Goal: Task Accomplishment & Management: Complete application form

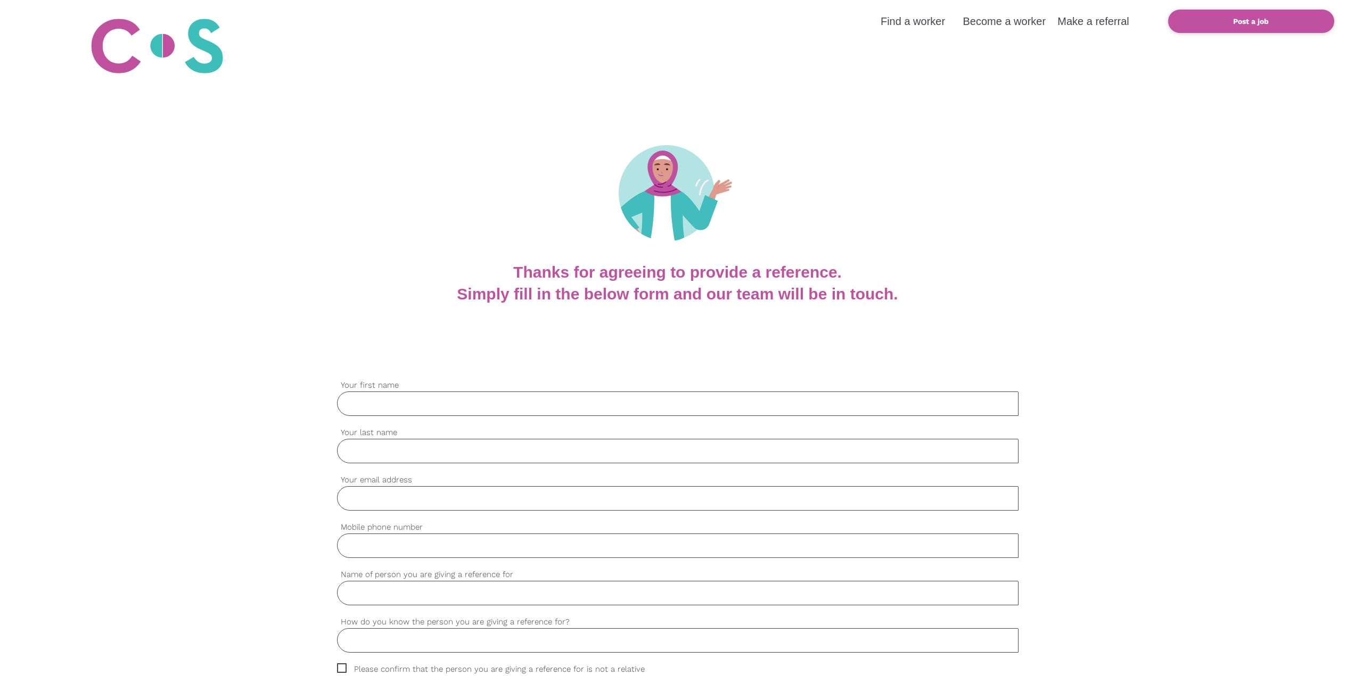
type input "[PERSON_NAME]"
type input "[EMAIL_ADDRESS][PERSON_NAME][DOMAIN_NAME]"
type input "0403526686"
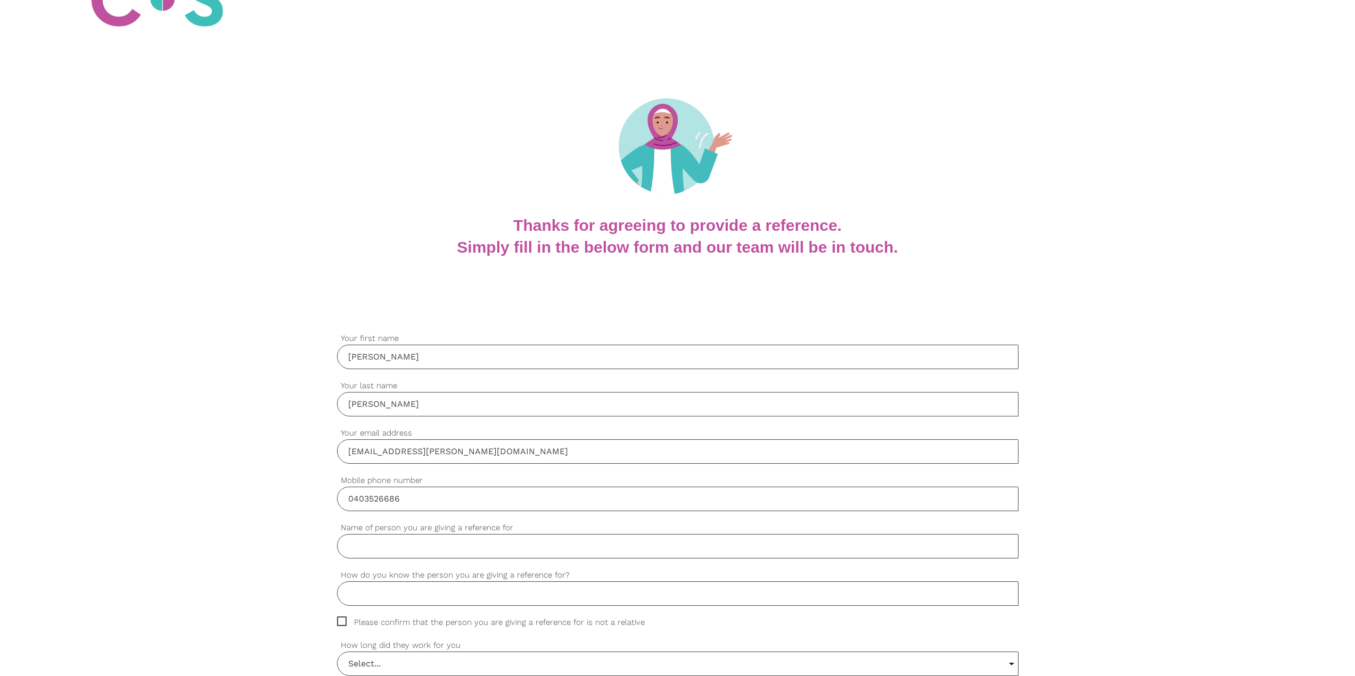
scroll to position [106, 0]
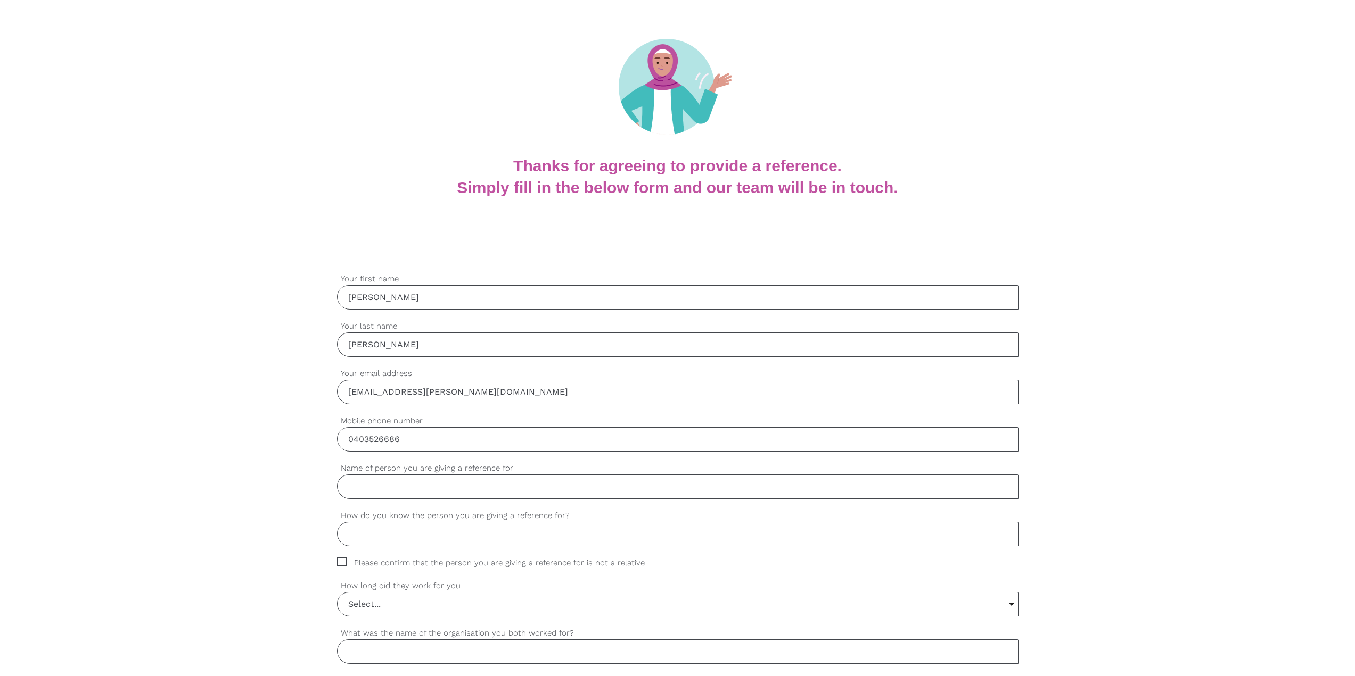
click at [534, 488] on input "Name of person you are giving a reference for" at bounding box center [677, 487] width 681 height 24
drag, startPoint x: 491, startPoint y: 490, endPoint x: 501, endPoint y: 490, distance: 10.1
click at [491, 490] on input "Name of person you are giving a reference for" at bounding box center [677, 487] width 681 height 24
drag, startPoint x: 443, startPoint y: 491, endPoint x: 389, endPoint y: 485, distance: 54.6
click at [389, 485] on input "[PERSON_NAME]" at bounding box center [677, 487] width 681 height 24
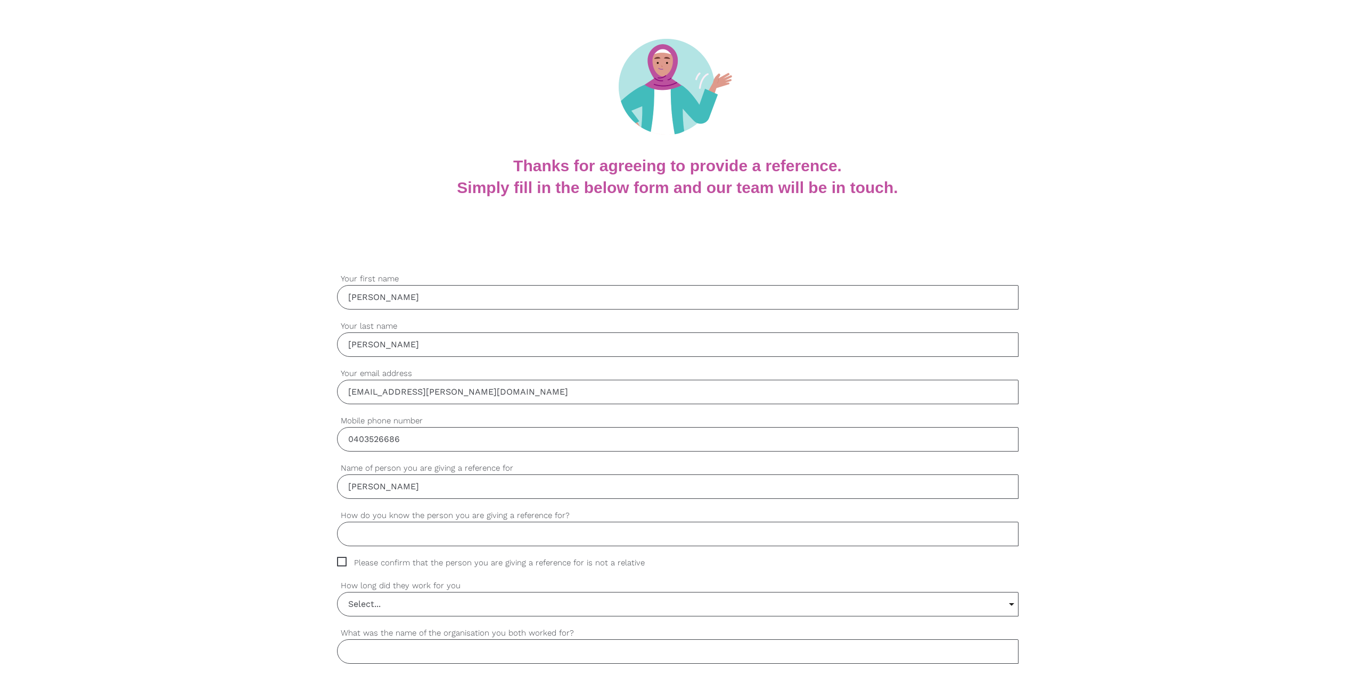
paste input "olcheff"
type input "[PERSON_NAME]"
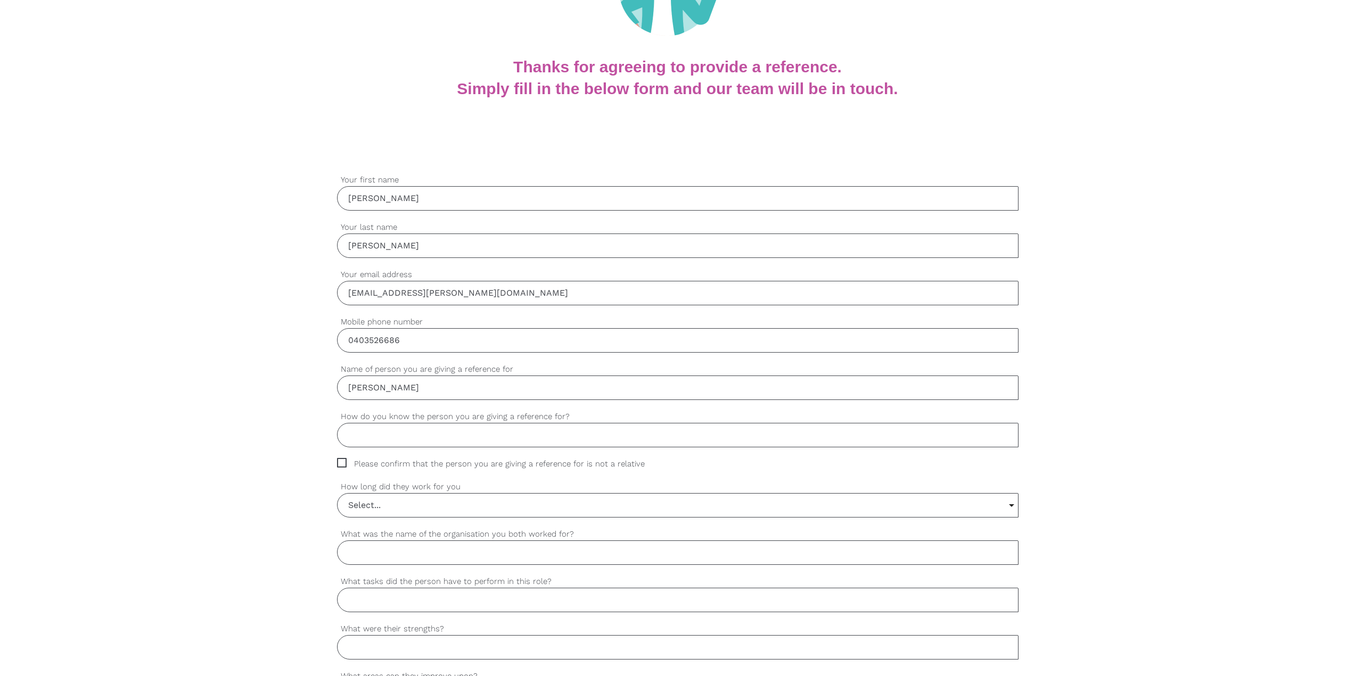
scroll to position [213, 0]
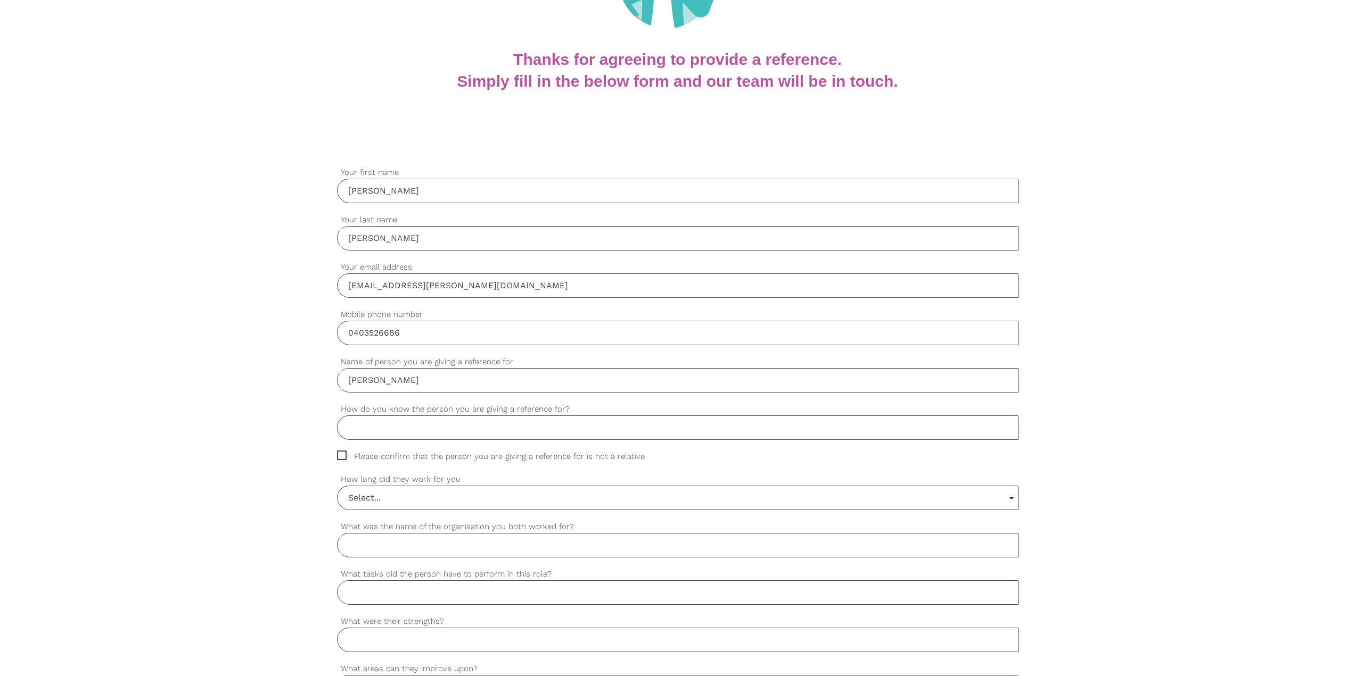
click at [460, 422] on input "How do you know the person you are giving a reference for?" at bounding box center [677, 428] width 681 height 24
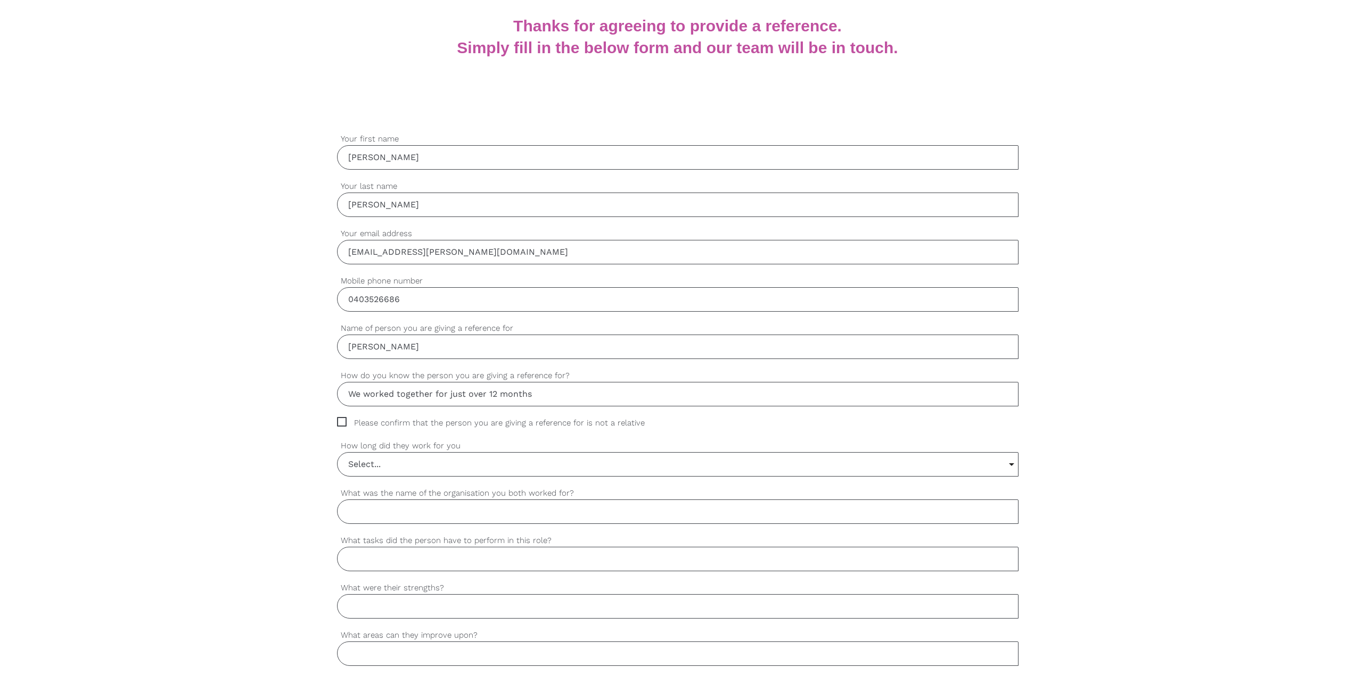
scroll to position [319, 0]
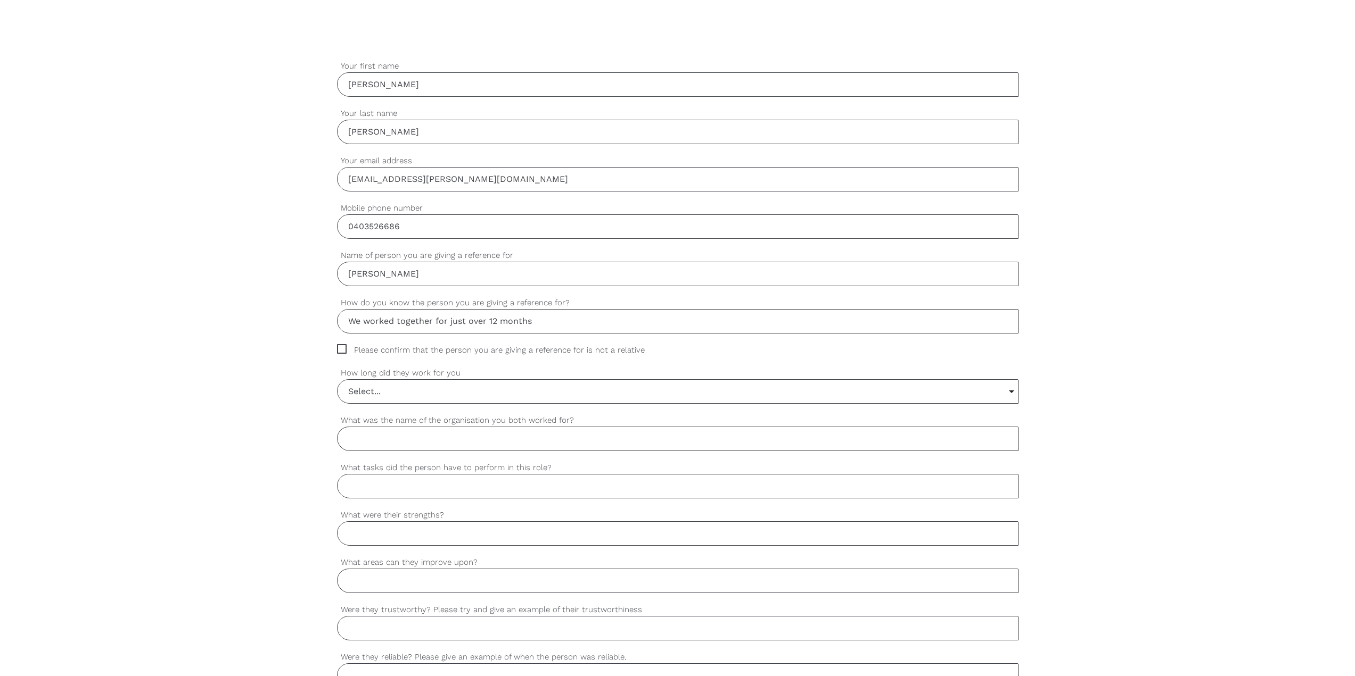
type input "We worked together for just over 12 months"
click at [395, 349] on span "Please confirm that the person you are giving a reference for is not a relative" at bounding box center [501, 350] width 328 height 12
click at [344, 349] on input "Please confirm that the person you are giving a reference for is not a relative" at bounding box center [340, 347] width 7 height 7
checkbox input "true"
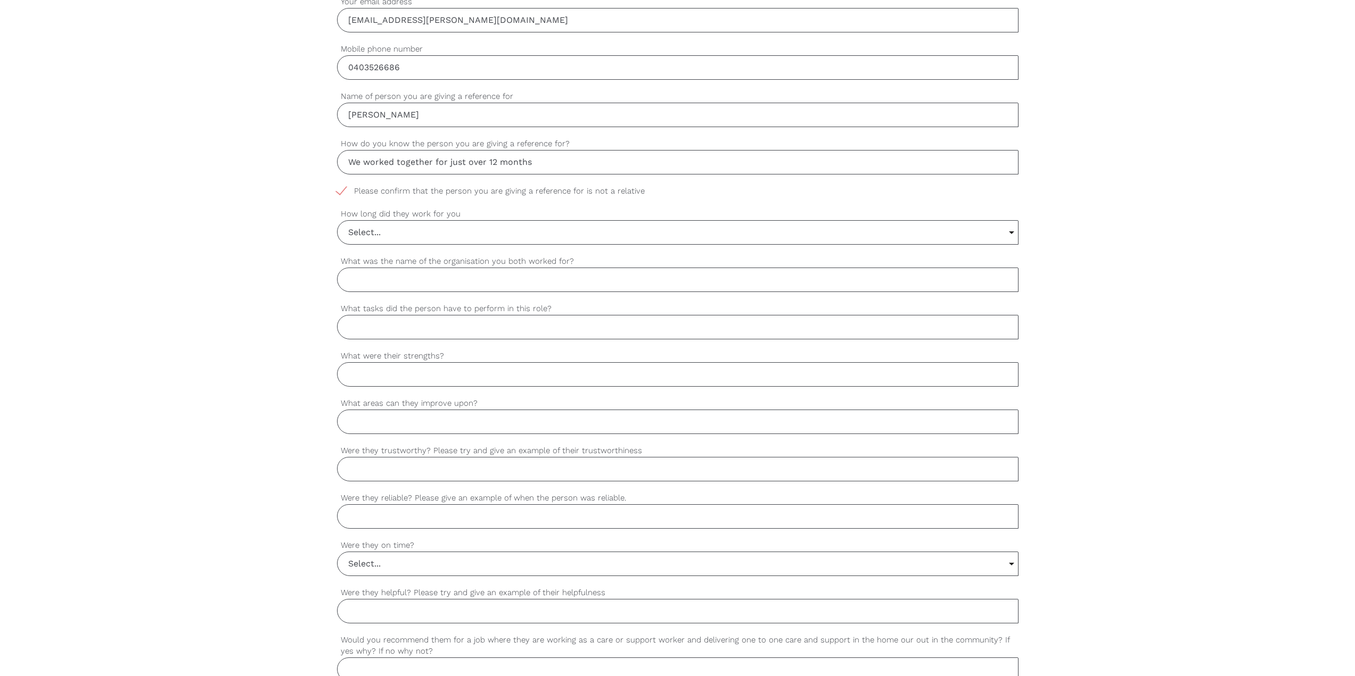
scroll to position [479, 0]
click at [434, 231] on input "Select..." at bounding box center [677, 231] width 680 height 23
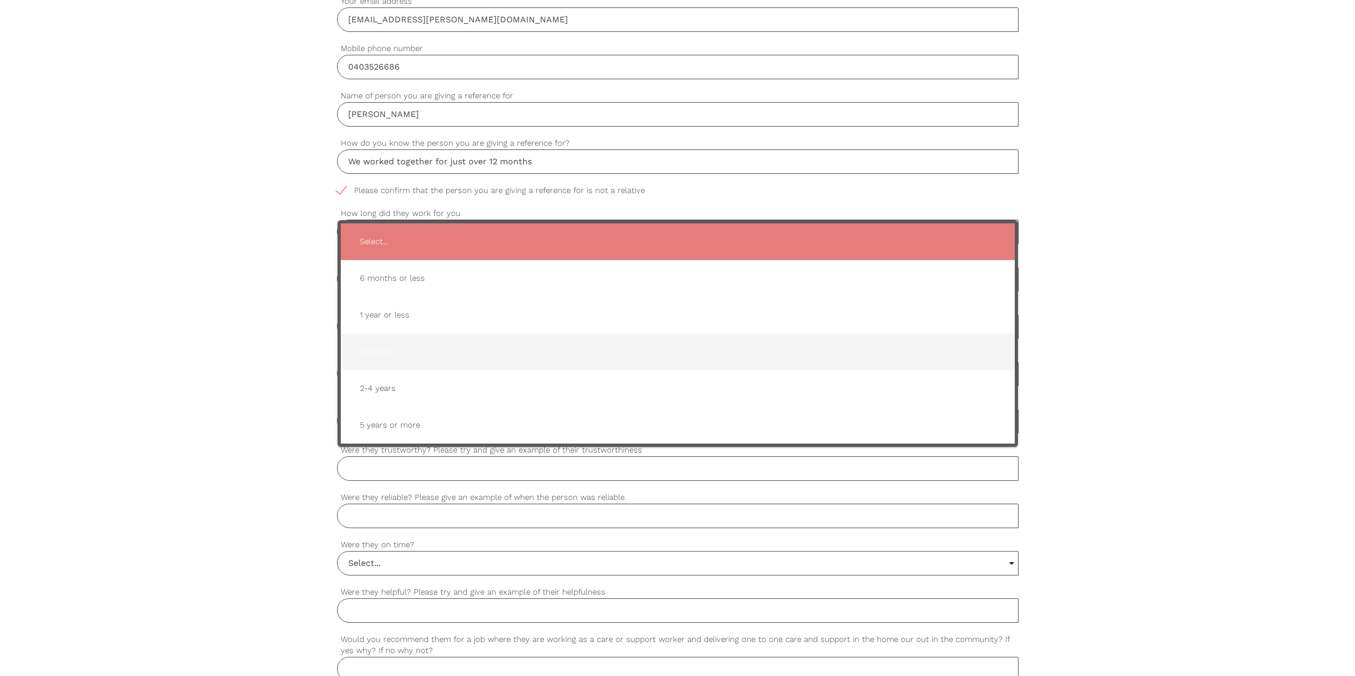
click at [430, 352] on span "1-2 years" at bounding box center [677, 352] width 653 height 26
type input "1-2 years"
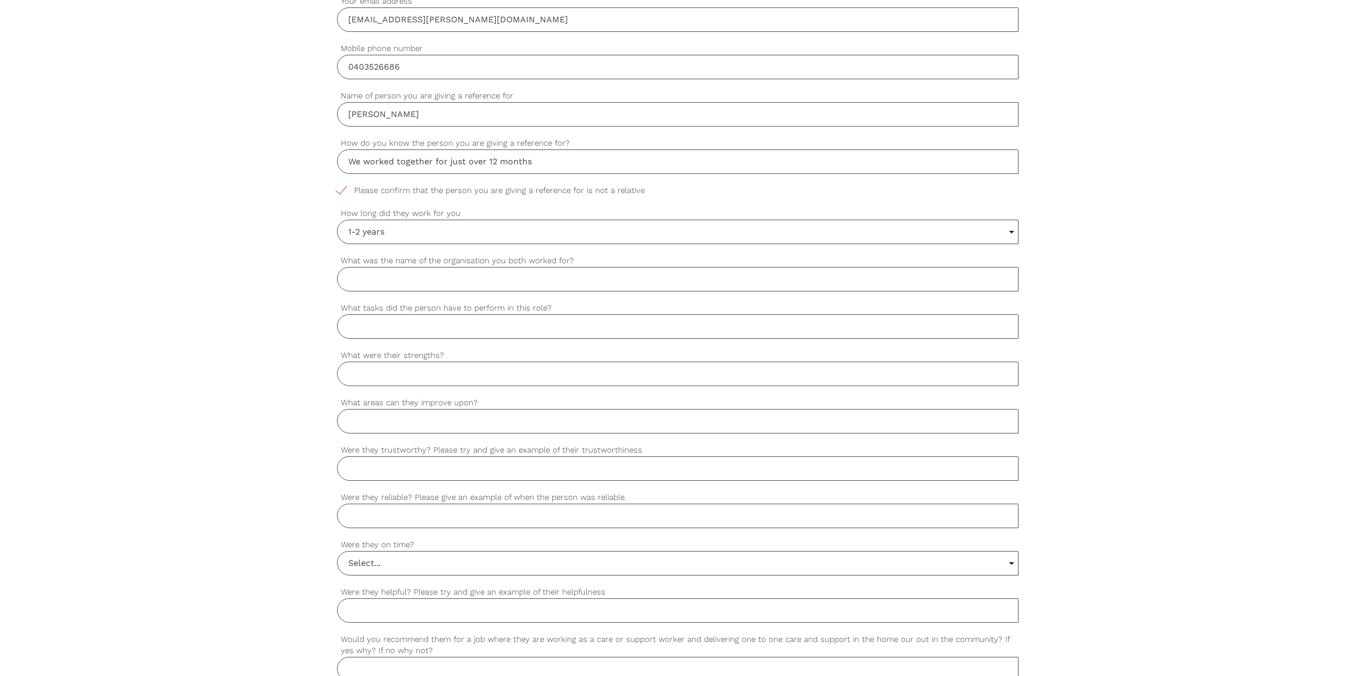
click at [385, 285] on input "What was the name of the organisation you both worked for?" at bounding box center [677, 279] width 681 height 24
type input "Lifehealthcare"
click at [443, 333] on input "What tasks did the person have to perform in this role?" at bounding box center [677, 327] width 681 height 24
type input "Aministration, travel bookings"
click at [445, 384] on input "What were their strengths?" at bounding box center [677, 374] width 681 height 24
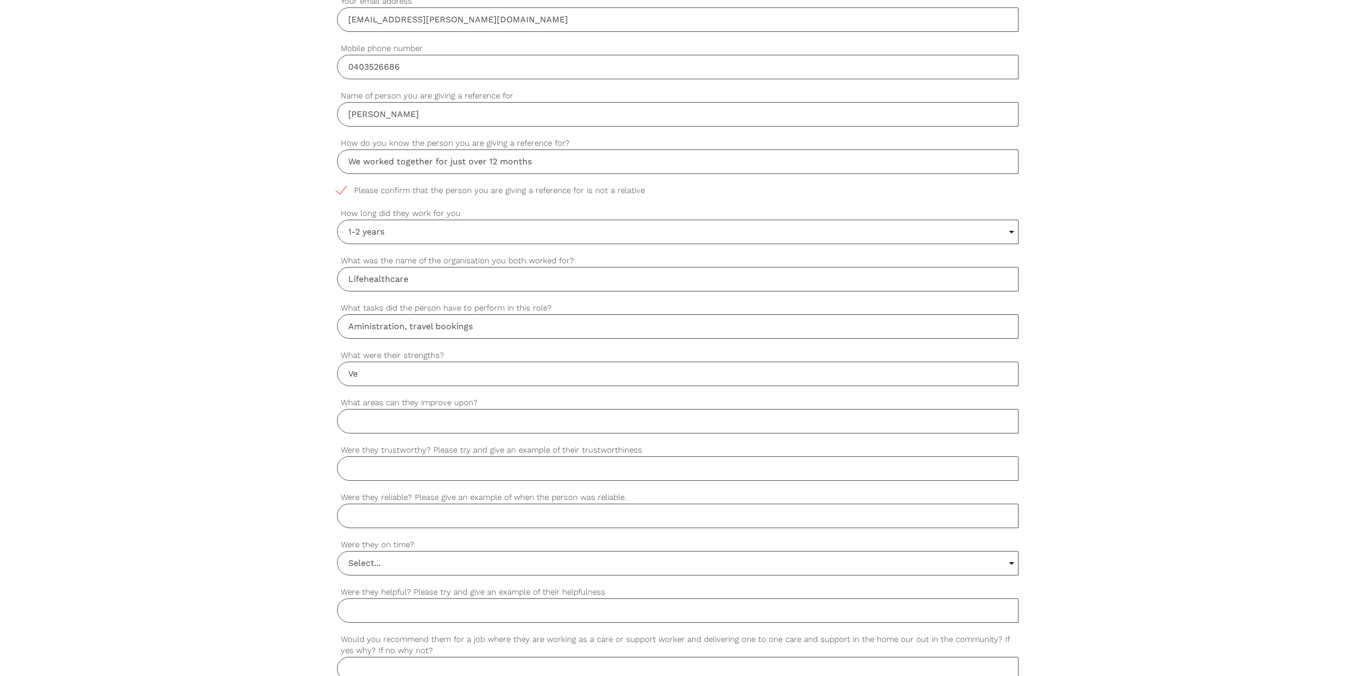
type input "V"
type input "Attention to detail,"
click at [492, 332] on input "Aministration, travel bookings" at bounding box center [677, 327] width 681 height 24
type input "Aministration, travel bookings, liasing with external stakeholders (surgeons, h…"
click at [565, 368] on input "Attention to detail," at bounding box center [677, 374] width 681 height 24
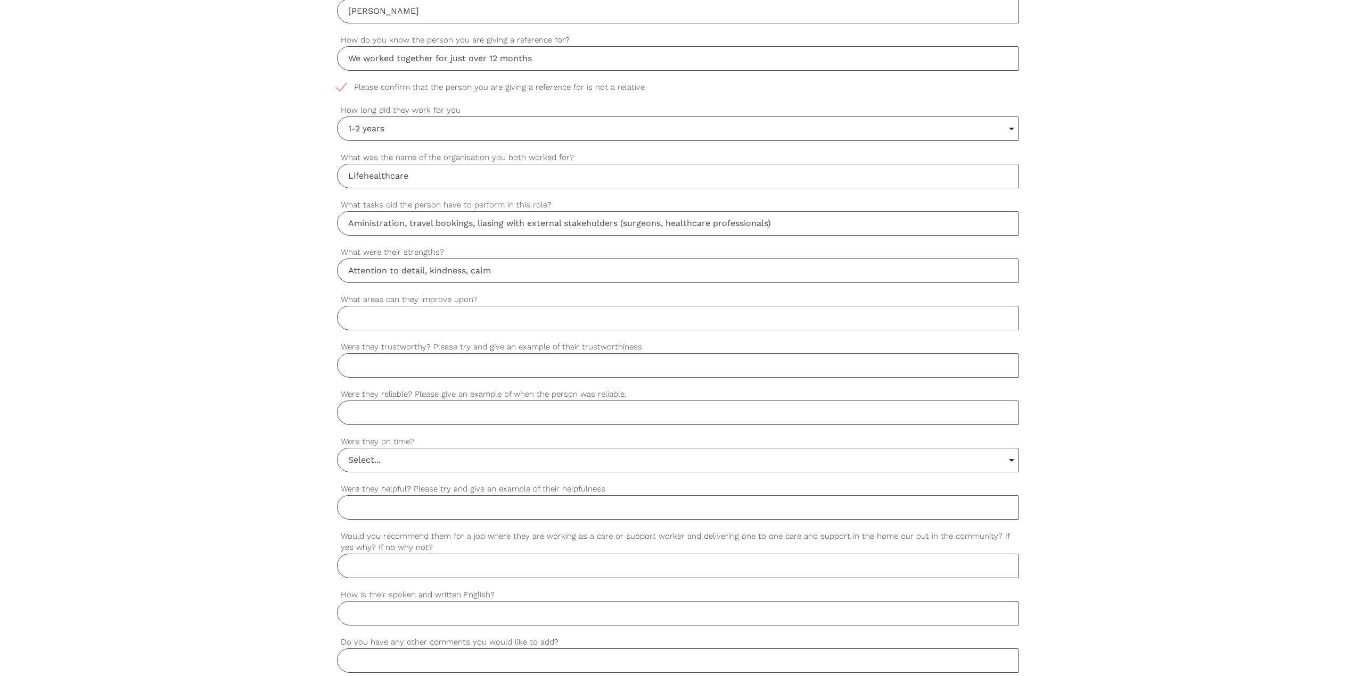
scroll to position [585, 0]
type input "Attention to detail, kindness, calm"
click at [431, 359] on input "Were they trustworthy? Please try and give an example of their trustworthiness" at bounding box center [677, 362] width 681 height 24
click at [560, 409] on input "Were they reliable? Please give an example of when the person was reliable." at bounding box center [677, 410] width 681 height 24
click at [561, 387] on label "Were they reliable? Please give an example of when the person was reliable." at bounding box center [677, 391] width 681 height 12
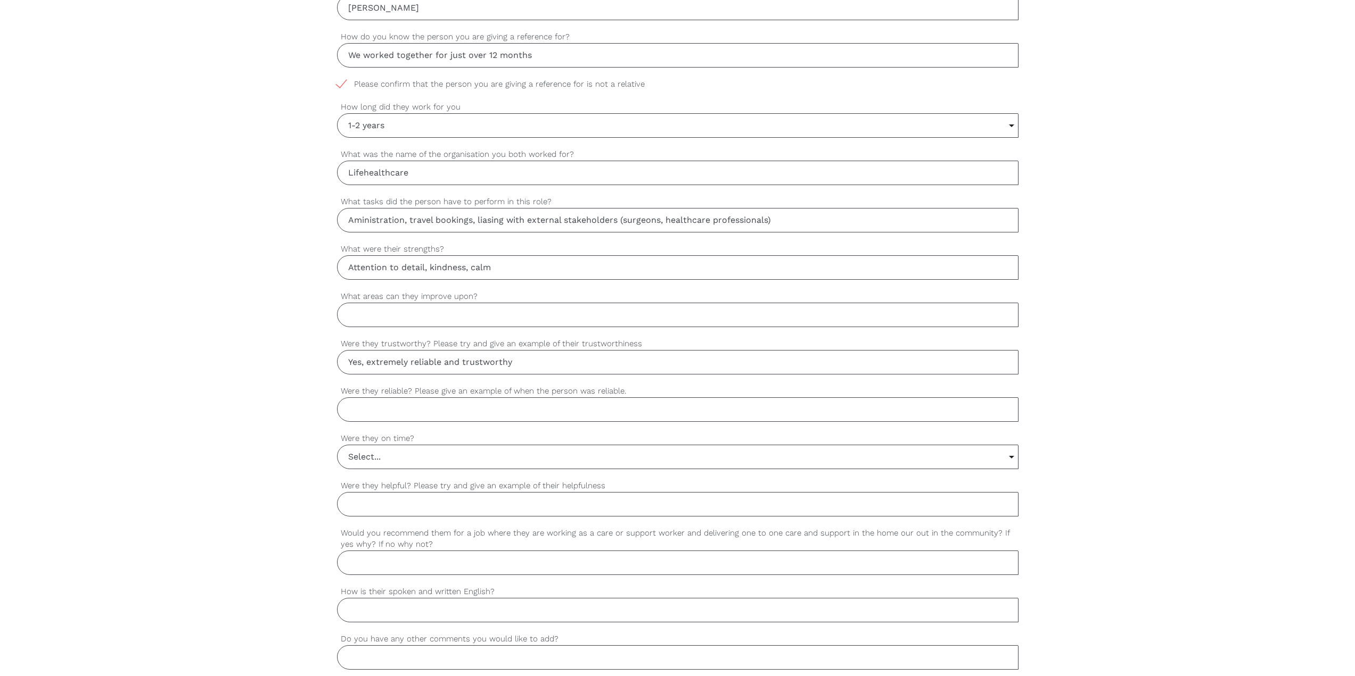
click at [561, 398] on input "Were they reliable? Please give an example of when the person was reliable." at bounding box center [677, 410] width 681 height 24
click at [561, 366] on input "Yes, extremely reliable and trustworthy" at bounding box center [677, 362] width 681 height 24
type input "Yes, extremely reliable and trustworthy. Charlene followed through with her wor…"
click at [573, 438] on label "Were they on time?" at bounding box center [677, 439] width 681 height 12
click at [0, 0] on select "Select... Yes No Sometimes" at bounding box center [0, 0] width 0 height 0
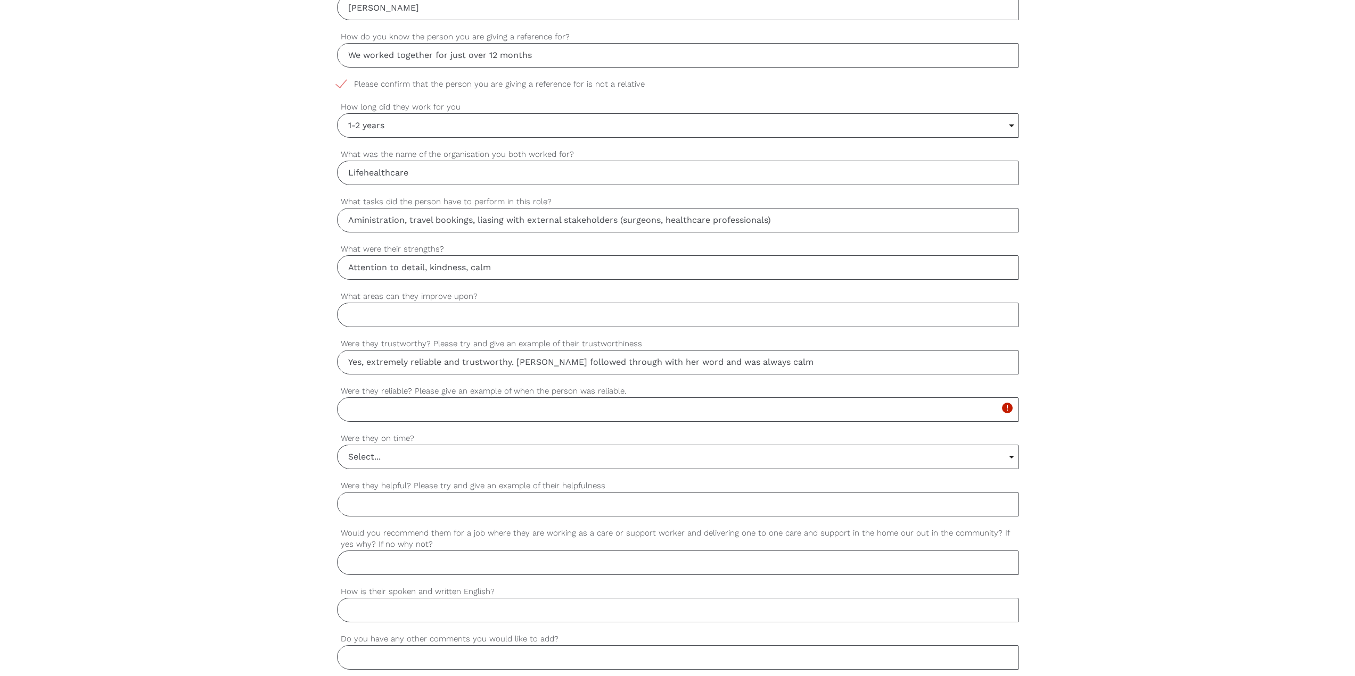
click at [579, 465] on input "Select..." at bounding box center [677, 456] width 680 height 23
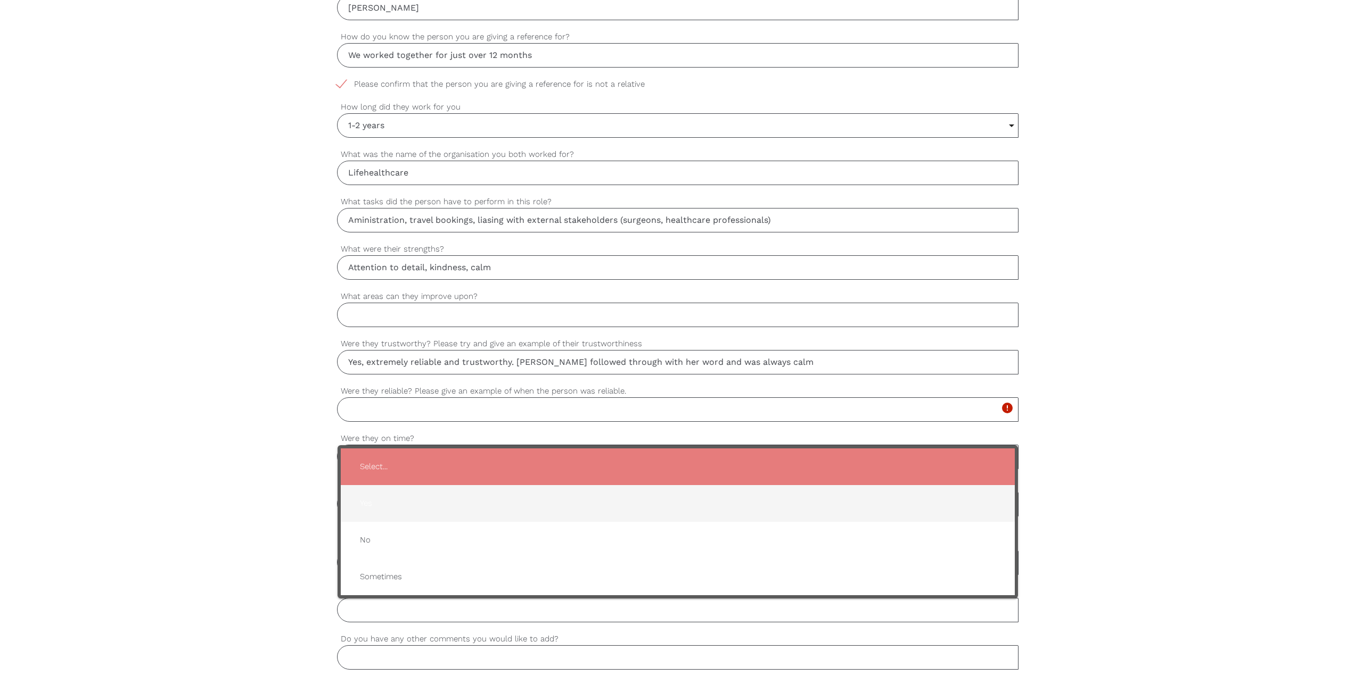
click at [556, 505] on span "Yes" at bounding box center [677, 504] width 653 height 26
type input "Yes"
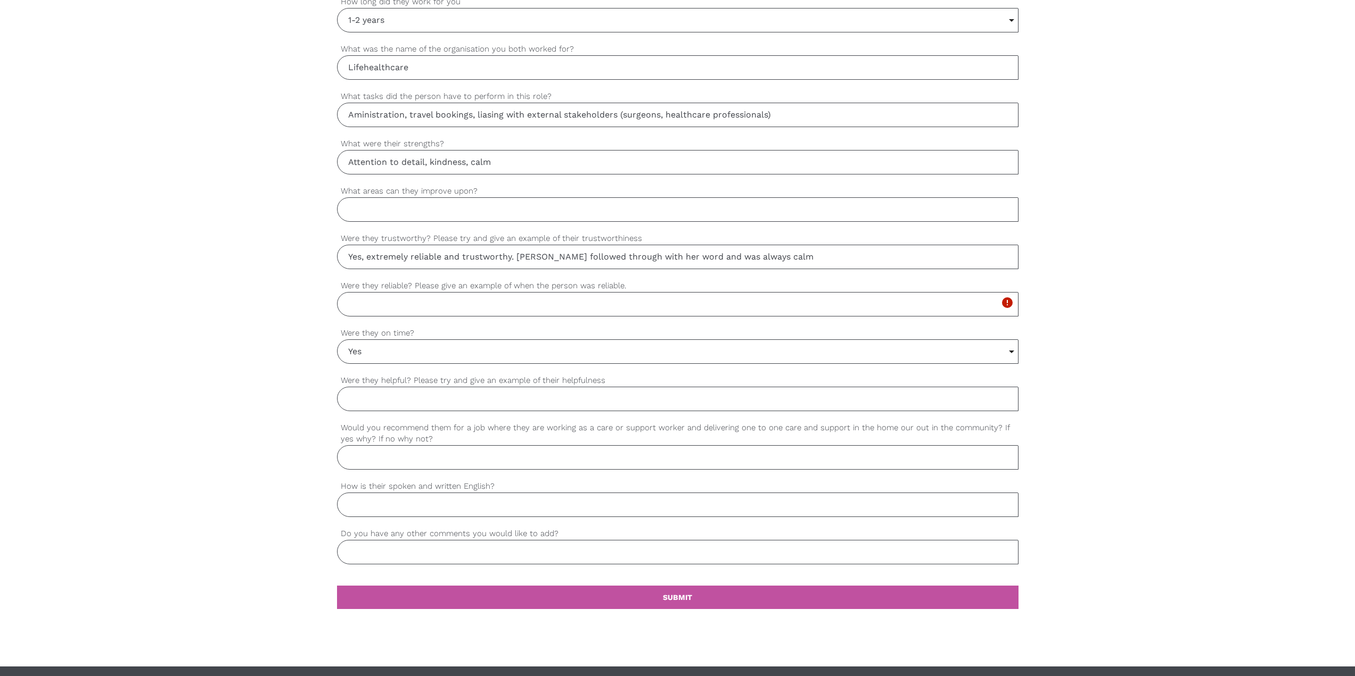
scroll to position [692, 0]
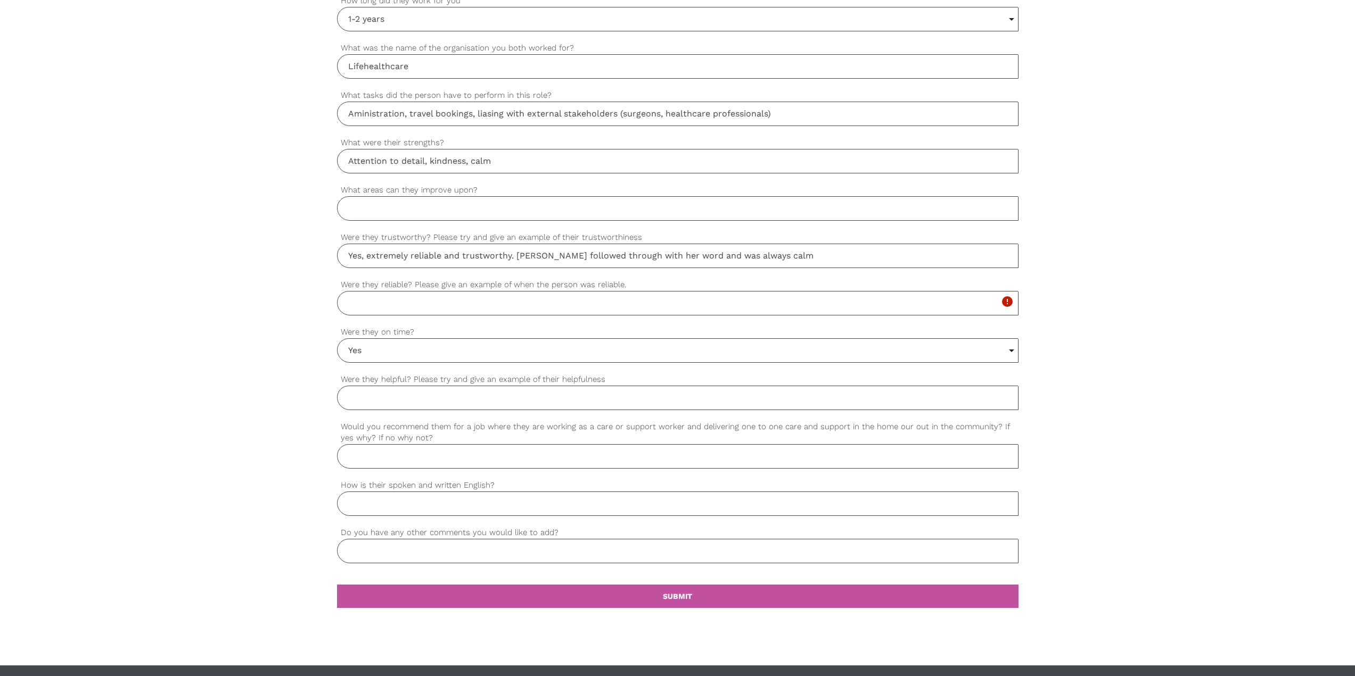
click at [456, 411] on div "settings Were they helpful? Please try and give an example of their helpfulness" at bounding box center [677, 397] width 681 height 47
click at [456, 407] on input "Were they helpful? Please try and give an example of their helpfulness" at bounding box center [677, 398] width 681 height 24
click at [425, 307] on input "Were they reliable? Please give an example of when the person was reliable." at bounding box center [677, 303] width 681 height 24
click at [440, 403] on input "Were they helpful? Please try and give an example of their helpfulness" at bounding box center [677, 398] width 681 height 24
click at [461, 307] on input "Were they reliable? Please give an example of when the person was reliable." at bounding box center [677, 303] width 681 height 24
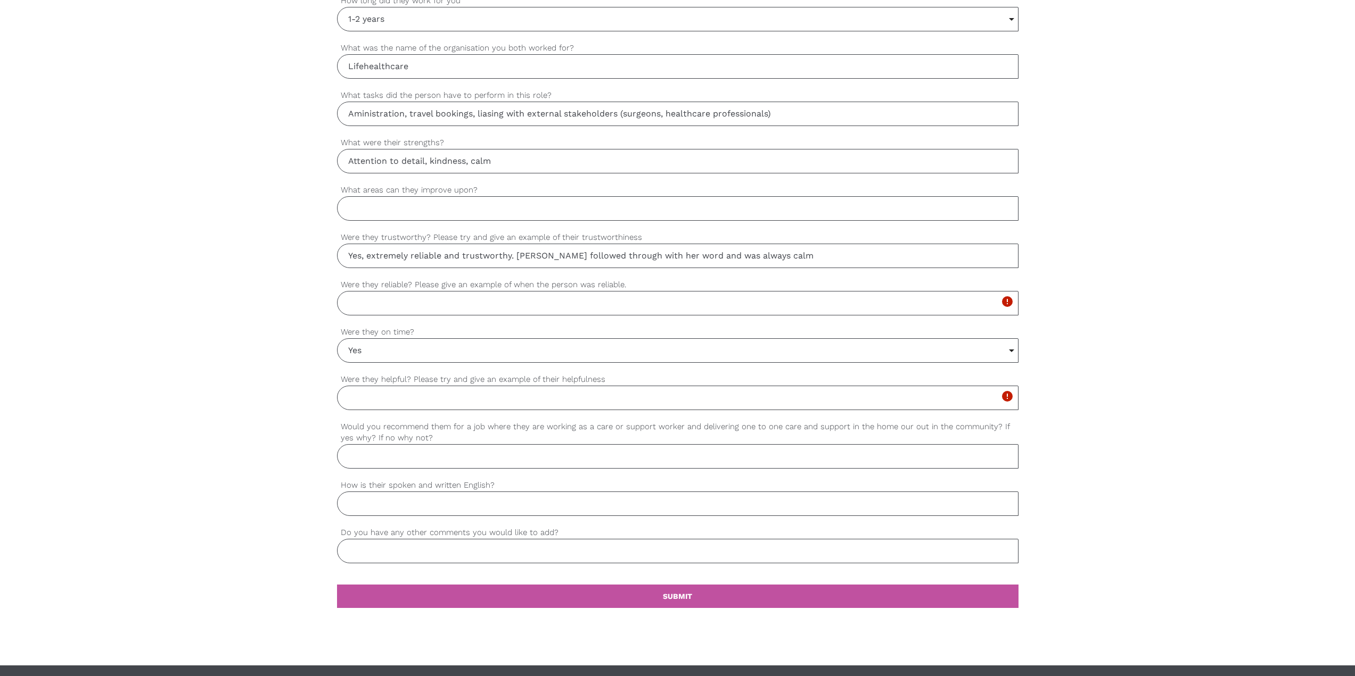
drag, startPoint x: 409, startPoint y: 303, endPoint x: 352, endPoint y: 281, distance: 61.2
click at [320, 284] on div "settings Claire Your first name settings Gilchrist Your last name settings clai…" at bounding box center [677, 166] width 1355 height 1000
click at [565, 262] on input "Yes, extremely reliable and trustworthy. Charlene followed through with her wor…" at bounding box center [677, 256] width 681 height 24
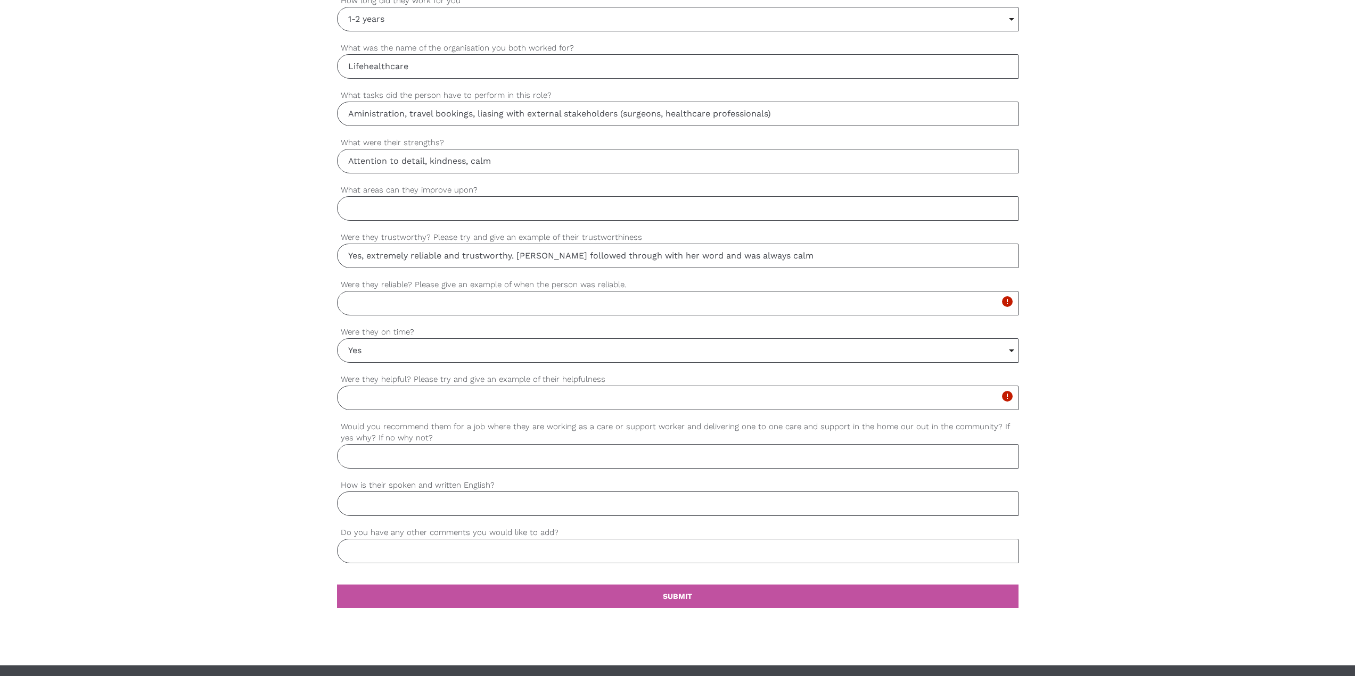
paste input "Whether assisting colleagues during demanding periods or going above and beyond…"
type input "Whether assisting colleagues during demanding periods or going above and beyond…"
click at [266, 319] on div "settings Claire Your first name settings Gilchrist Your last name settings clai…" at bounding box center [677, 166] width 1355 height 1000
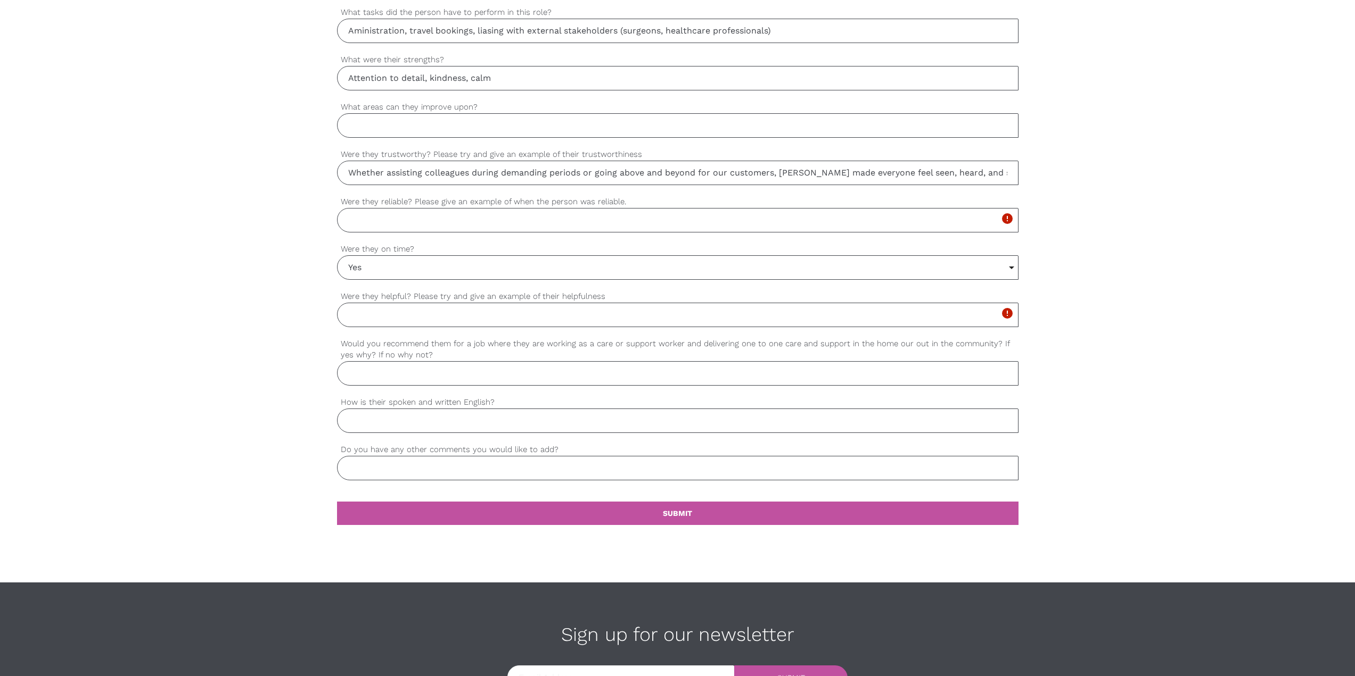
scroll to position [798, 0]
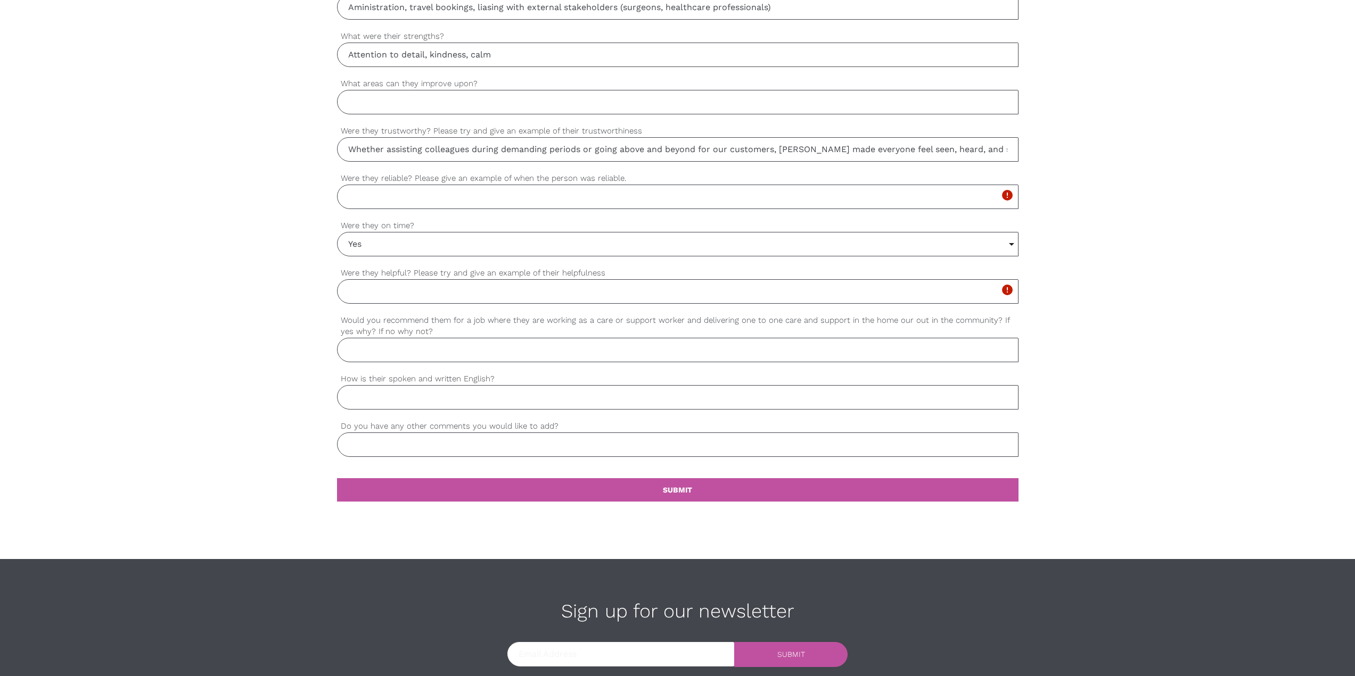
click at [382, 257] on div "settings Yes Select... Yes No Sometimes Select... Yes No Sometimes Were they on…" at bounding box center [677, 243] width 681 height 47
click at [382, 252] on input "Yes" at bounding box center [677, 244] width 680 height 23
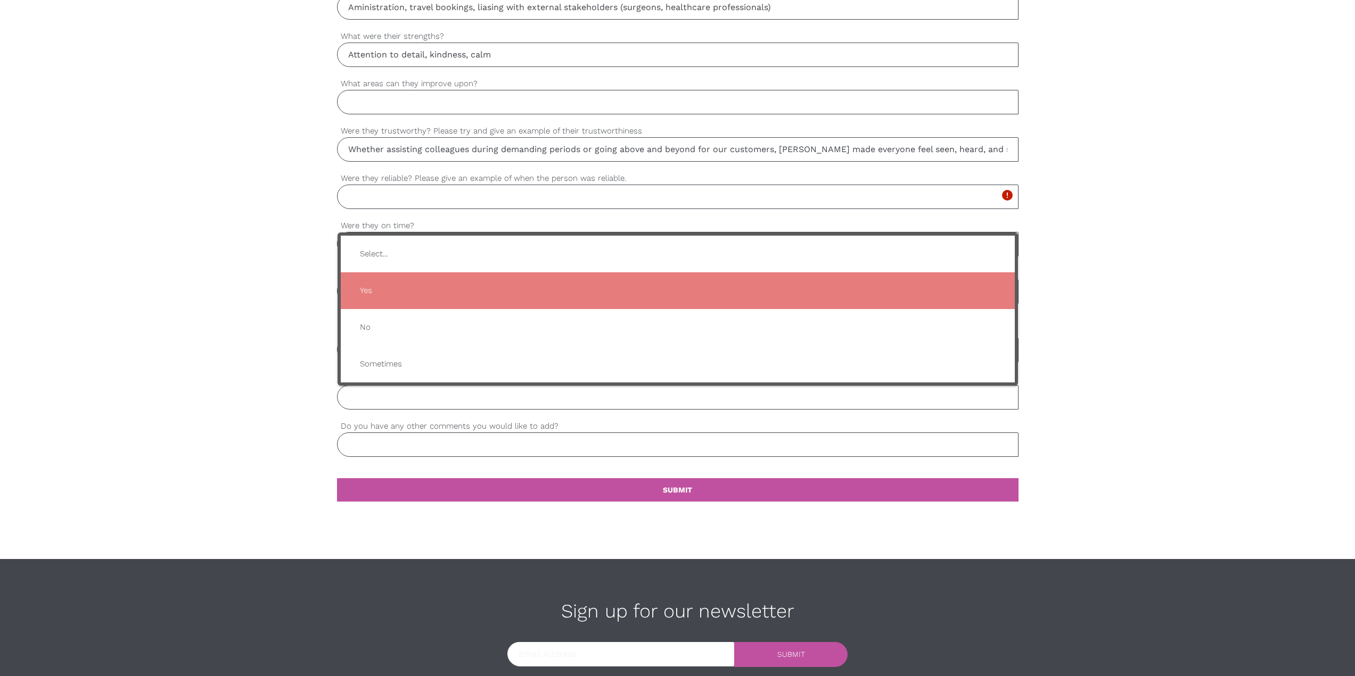
click at [416, 205] on input "Were they reliable? Please give an example of when the person was reliable." at bounding box center [677, 197] width 681 height 24
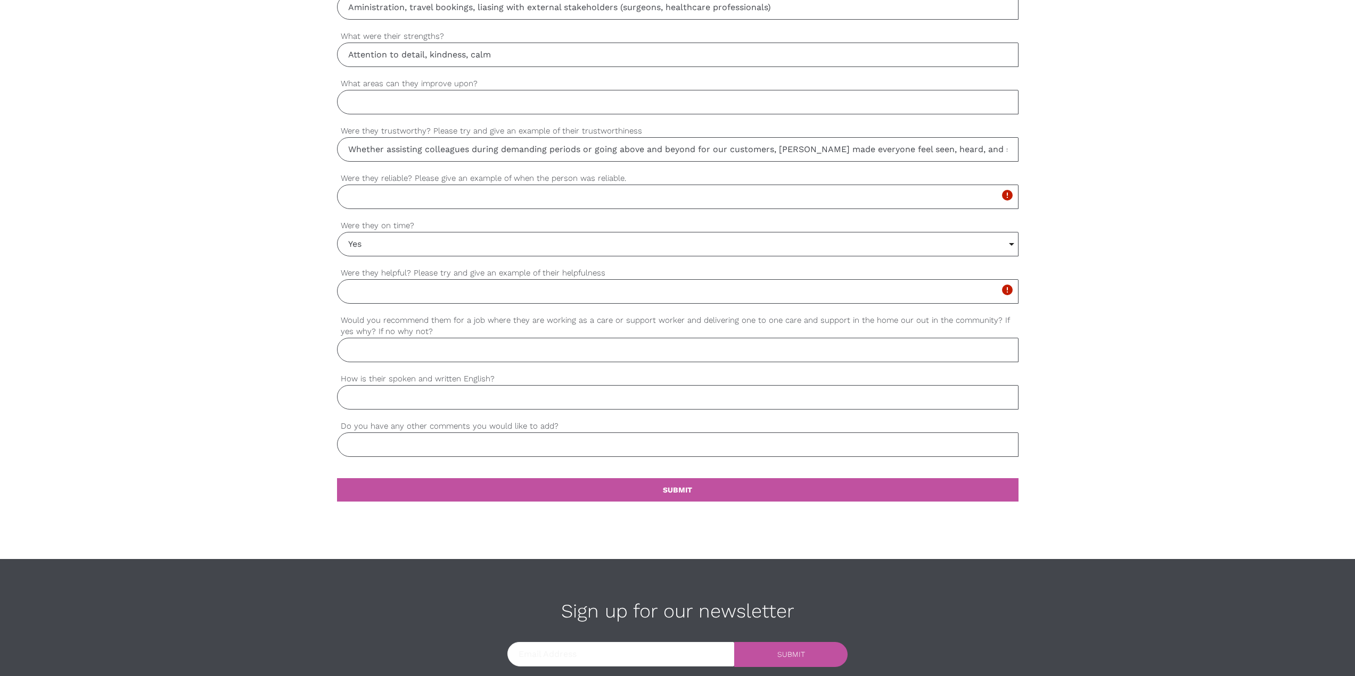
click at [416, 205] on input "Were they reliable? Please give an example of when the person was reliable." at bounding box center [677, 197] width 681 height 24
click at [529, 199] on input "Yes. Charlene always followed through" at bounding box center [677, 197] width 681 height 24
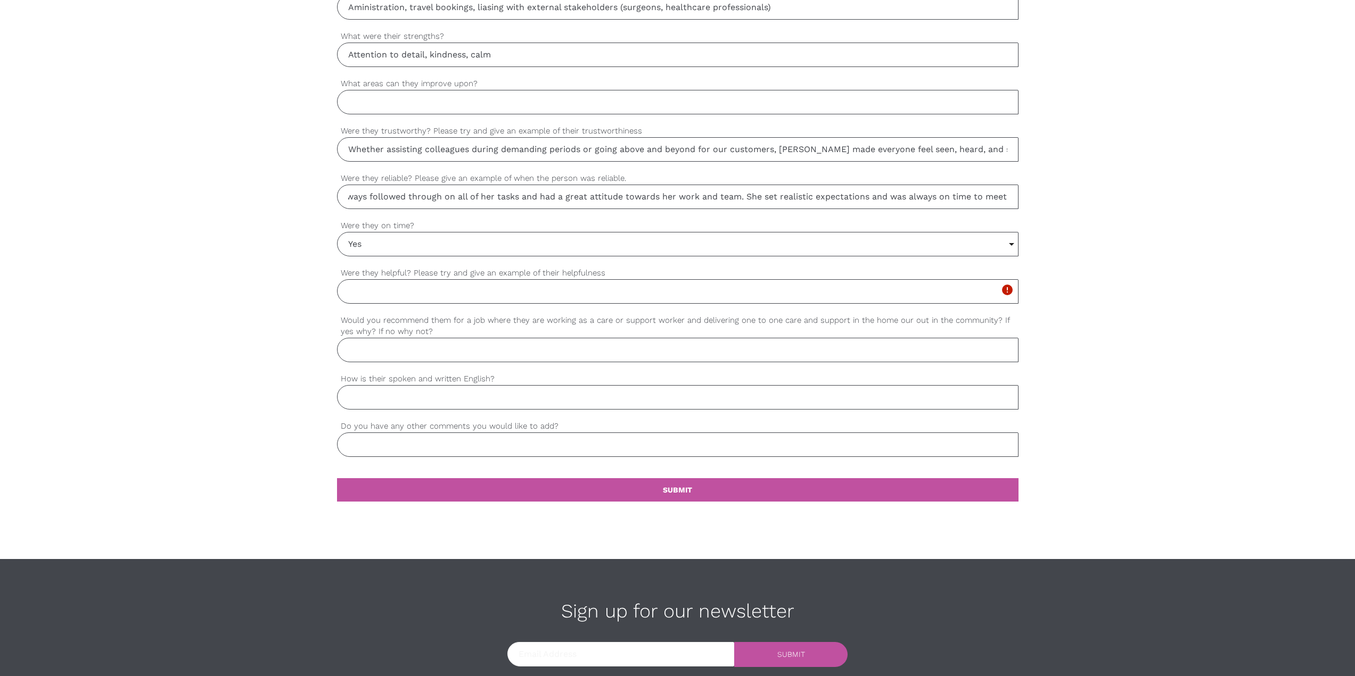
scroll to position [0, 106]
type input "Yes. Charlene always followed through on all of her tasks and had a great attit…"
click at [656, 287] on input "Were they helpful? Please try and give an example of their helpfulness" at bounding box center [677, 291] width 681 height 24
type input "Yes. Extremely. Always asking us if we needed more support etc."
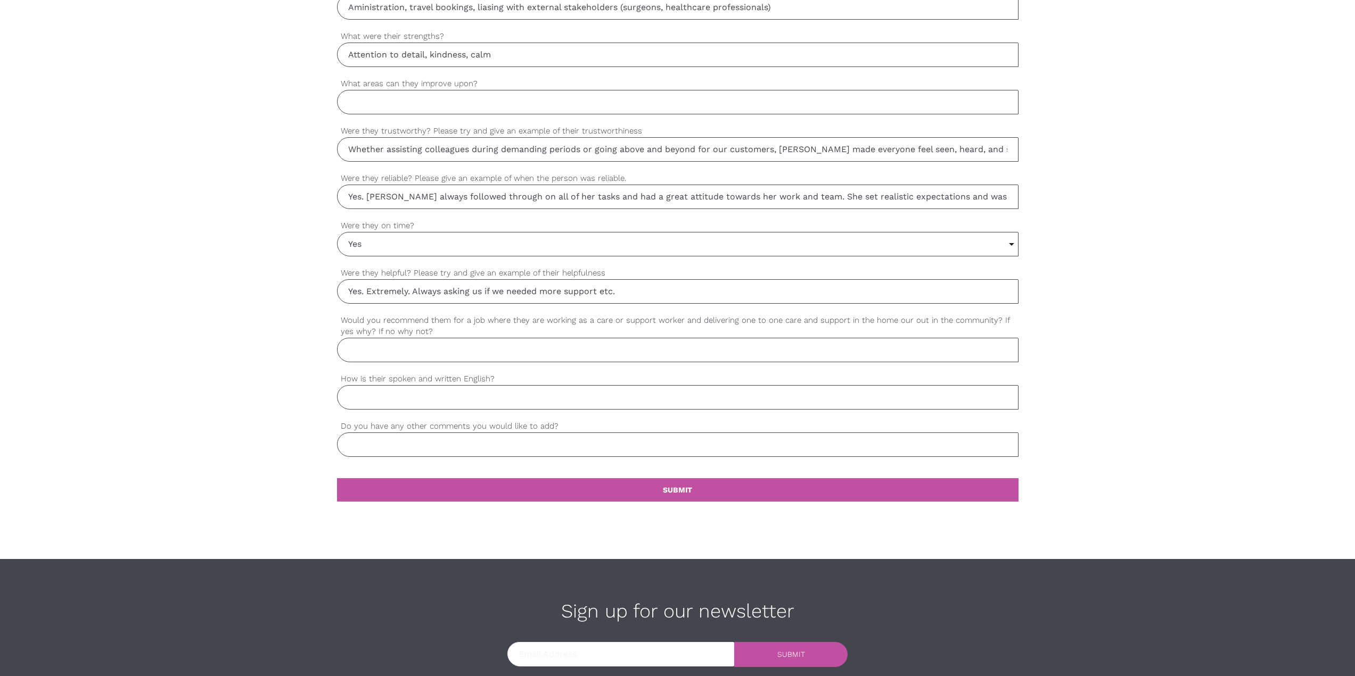
click at [783, 359] on input "Would you recommend them for a job where they are working as a care or support …" at bounding box center [677, 350] width 681 height 24
drag, startPoint x: 478, startPoint y: 353, endPoint x: 303, endPoint y: 353, distance: 175.6
click at [303, 353] on div "settings Claire Your first name settings Gilchrist Your last name settings clai…" at bounding box center [677, 60] width 1355 height 1000
click at [392, 356] on input "Yes," at bounding box center [677, 350] width 681 height 24
paste input "Whether assisting colleagues during demanding periods or going above and beyond…"
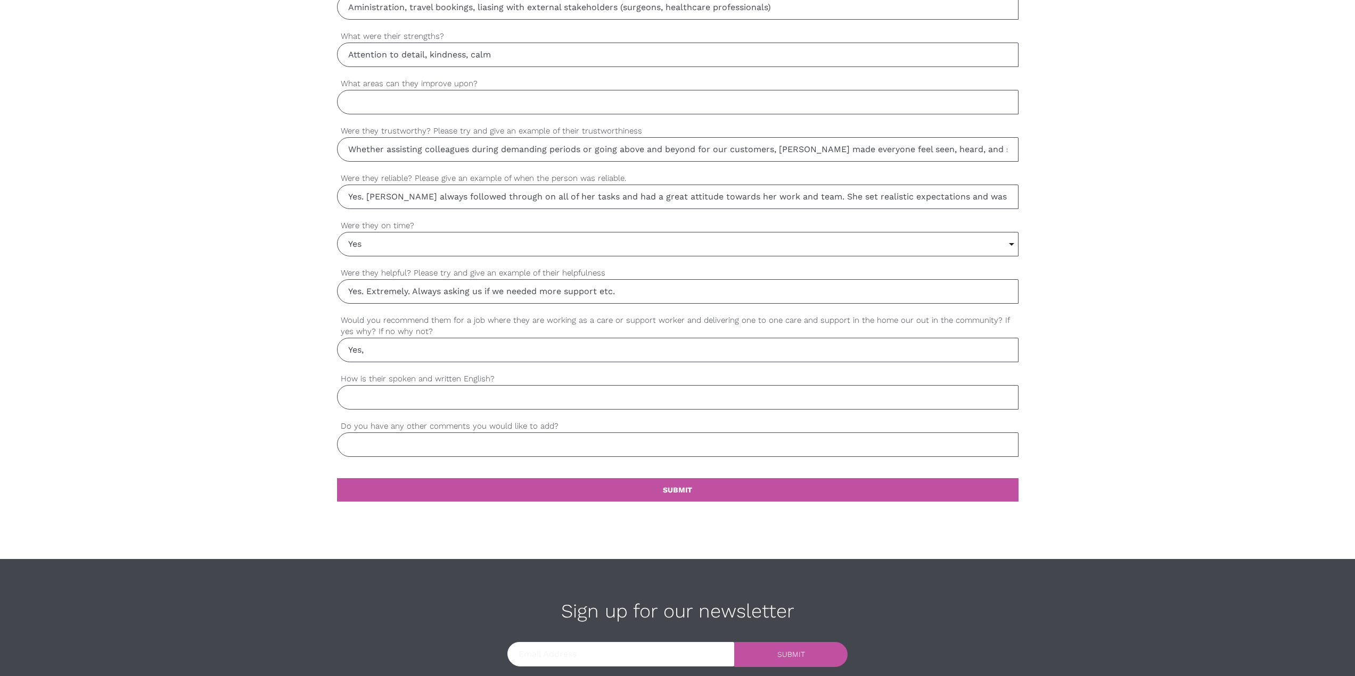
paste input "She is honest, dependable, and always ready to offer support."
drag, startPoint x: 495, startPoint y: 354, endPoint x: 716, endPoint y: 358, distance: 221.4
click at [716, 358] on input "Yes, She is honest, dependable, and always ready to offer support." at bounding box center [677, 350] width 681 height 24
type input "Yes, She is honest, dependable, and always ready to offer support."
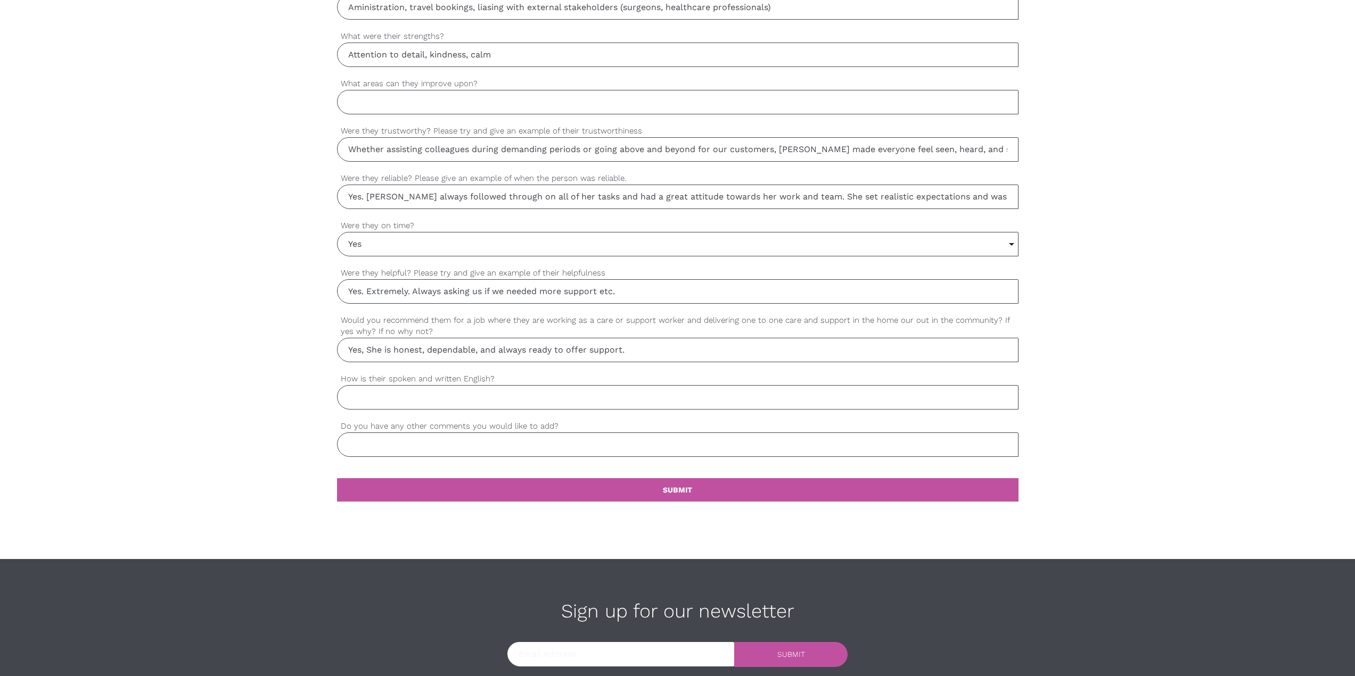
click at [570, 390] on input "How is their spoken and written English?" at bounding box center [677, 397] width 681 height 24
type input "Excellent"
click at [527, 443] on input "Do you have any other comments you would like to add?" at bounding box center [677, 445] width 681 height 24
click at [642, 486] on link "settings SUBMIT" at bounding box center [677, 489] width 681 height 23
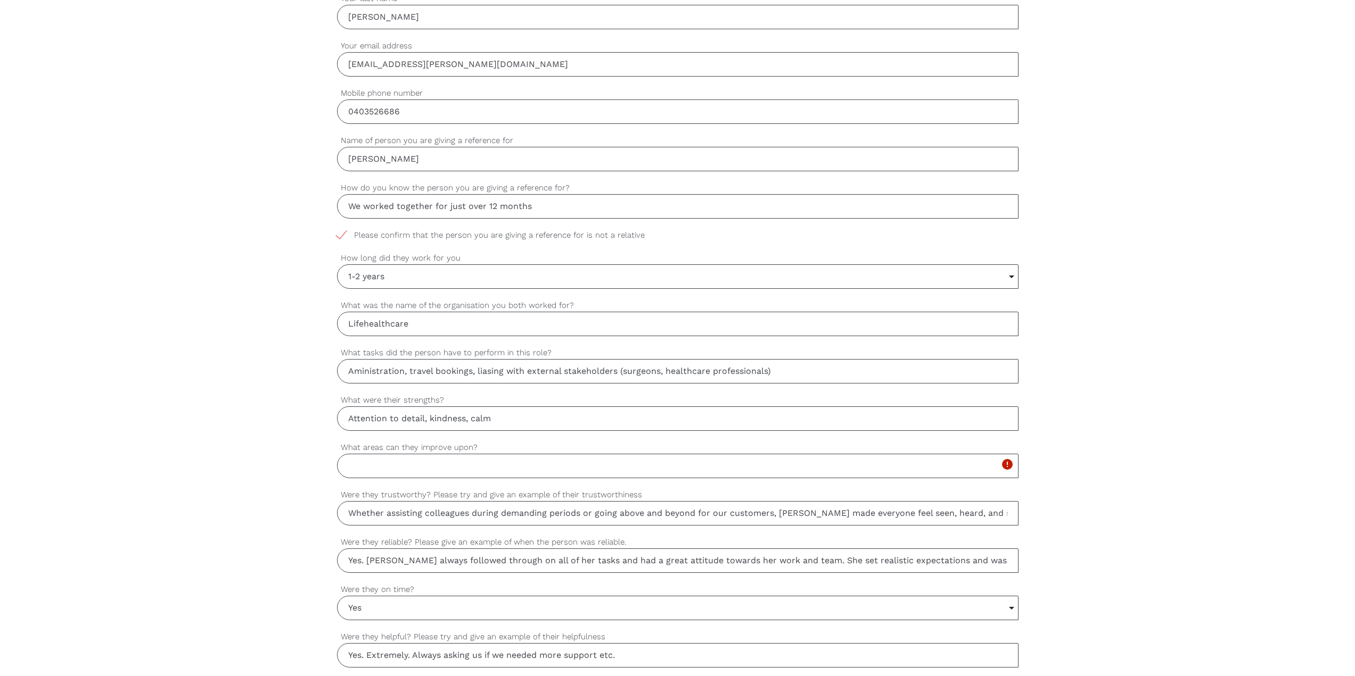
scroll to position [379, 0]
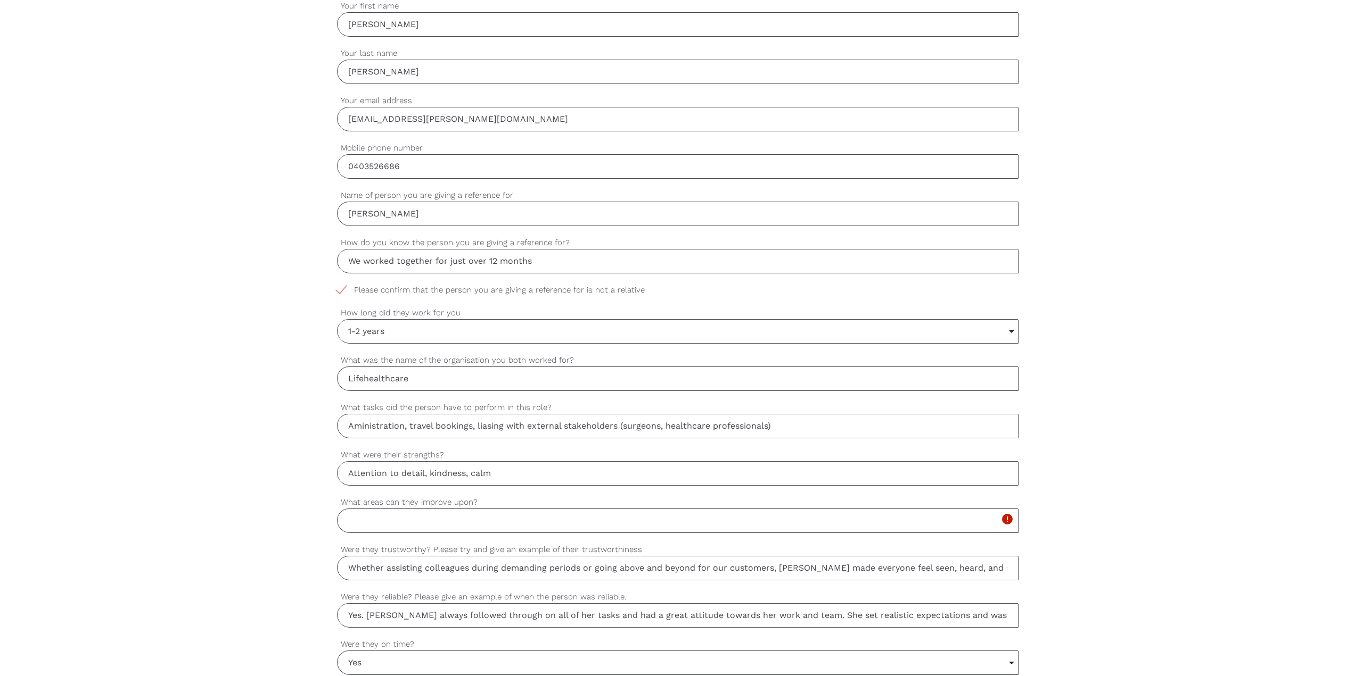
click at [477, 509] on input "What areas can they improve upon?" at bounding box center [677, 521] width 681 height 24
click at [474, 499] on label "What areas can they improve upon?" at bounding box center [677, 503] width 681 height 12
click at [474, 509] on input "What areas can they improve upon?" at bounding box center [677, 521] width 681 height 24
click at [474, 499] on label "What areas can they improve upon?" at bounding box center [677, 503] width 681 height 12
click at [474, 509] on input "What areas can they improve upon?" at bounding box center [677, 521] width 681 height 24
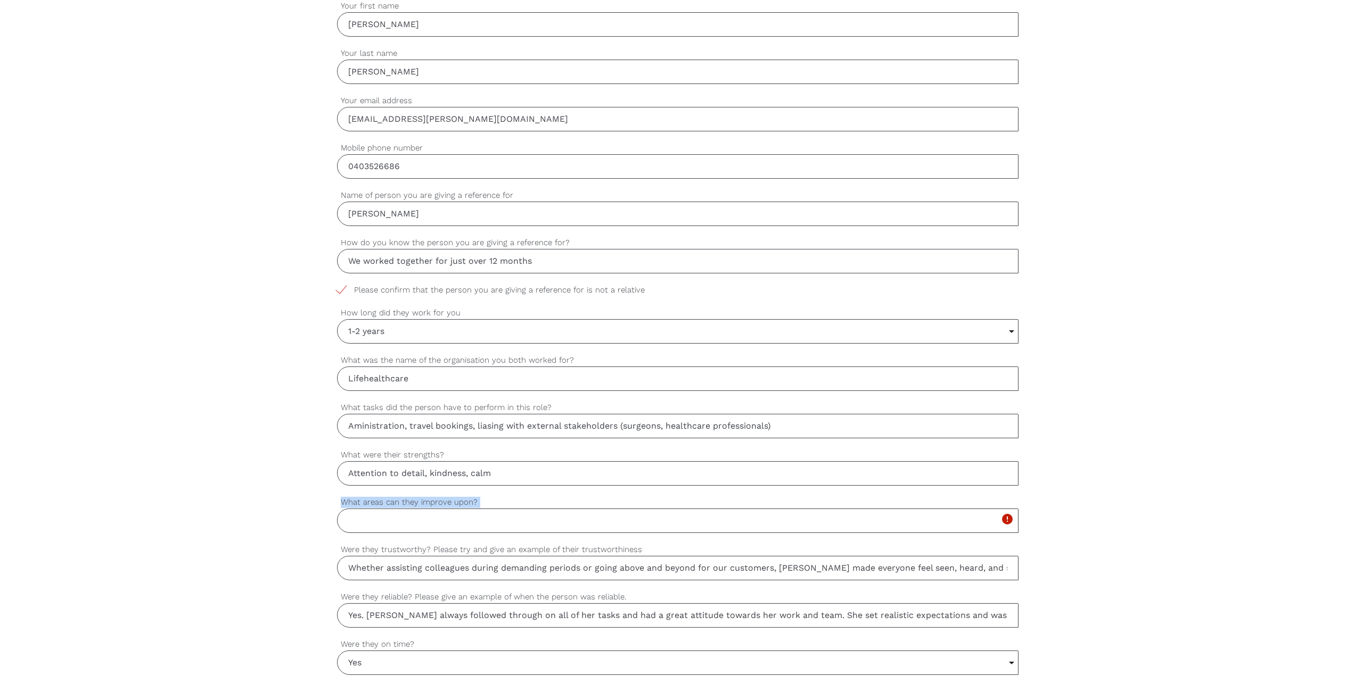
click at [474, 499] on label "What areas can they improve upon?" at bounding box center [677, 503] width 681 height 12
click at [474, 509] on input "What areas can they improve upon?" at bounding box center [677, 521] width 681 height 24
click at [471, 511] on input "What areas can they improve upon?" at bounding box center [677, 521] width 681 height 24
click at [390, 519] on input "What areas can they improve upon?" at bounding box center [677, 521] width 681 height 24
click at [406, 532] on input "What areas can they improve upon?" at bounding box center [677, 521] width 681 height 24
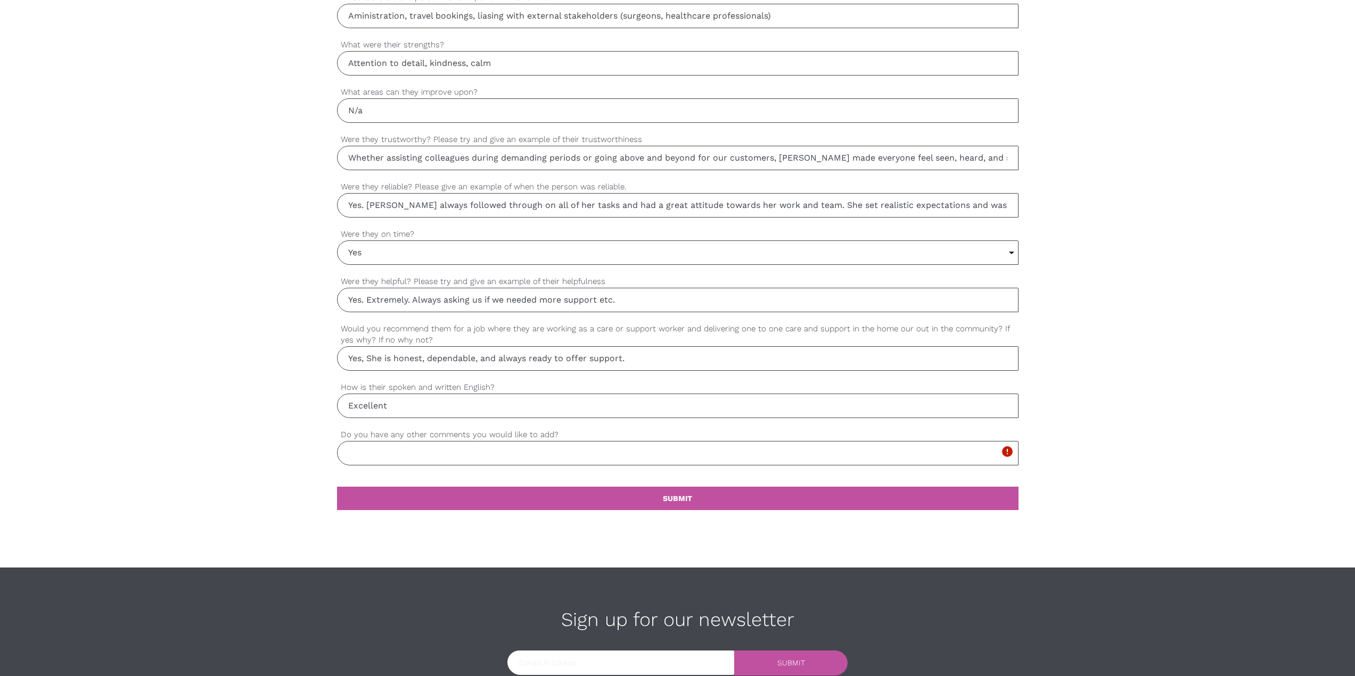
scroll to position [882, 0]
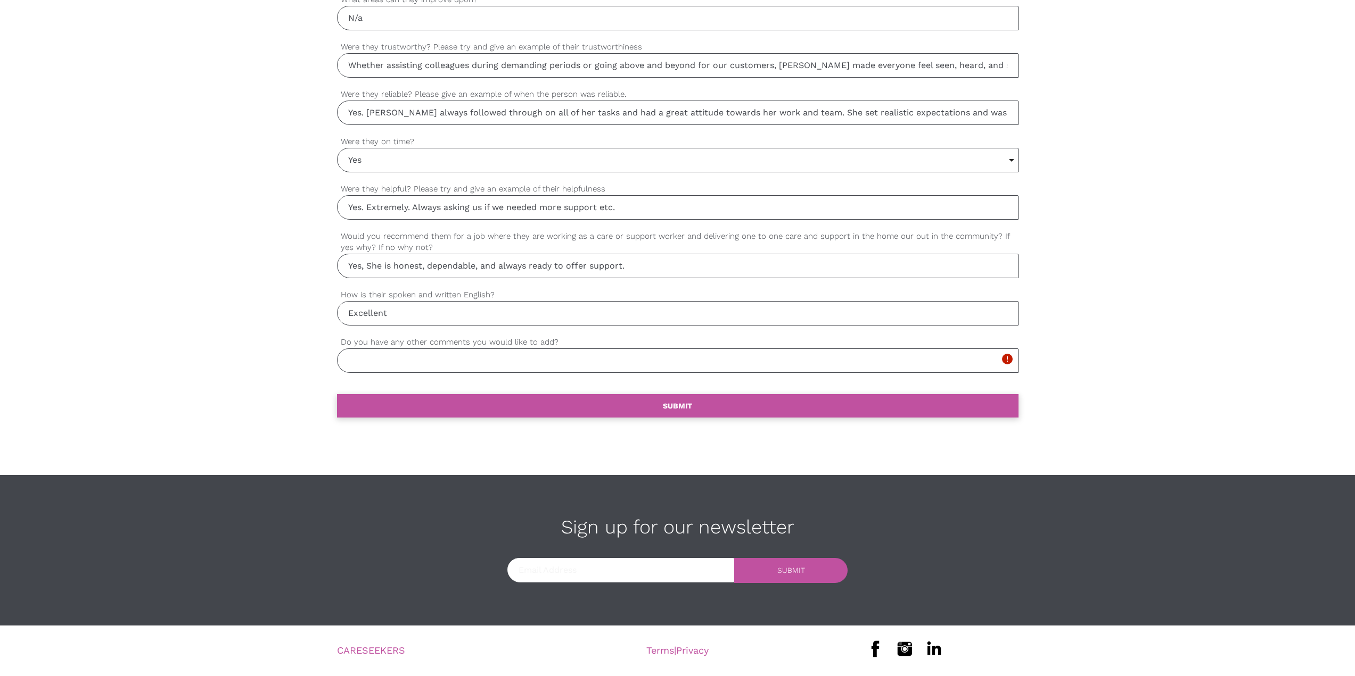
type input "N/a"
click at [673, 410] on b "SUBMIT" at bounding box center [677, 406] width 29 height 9
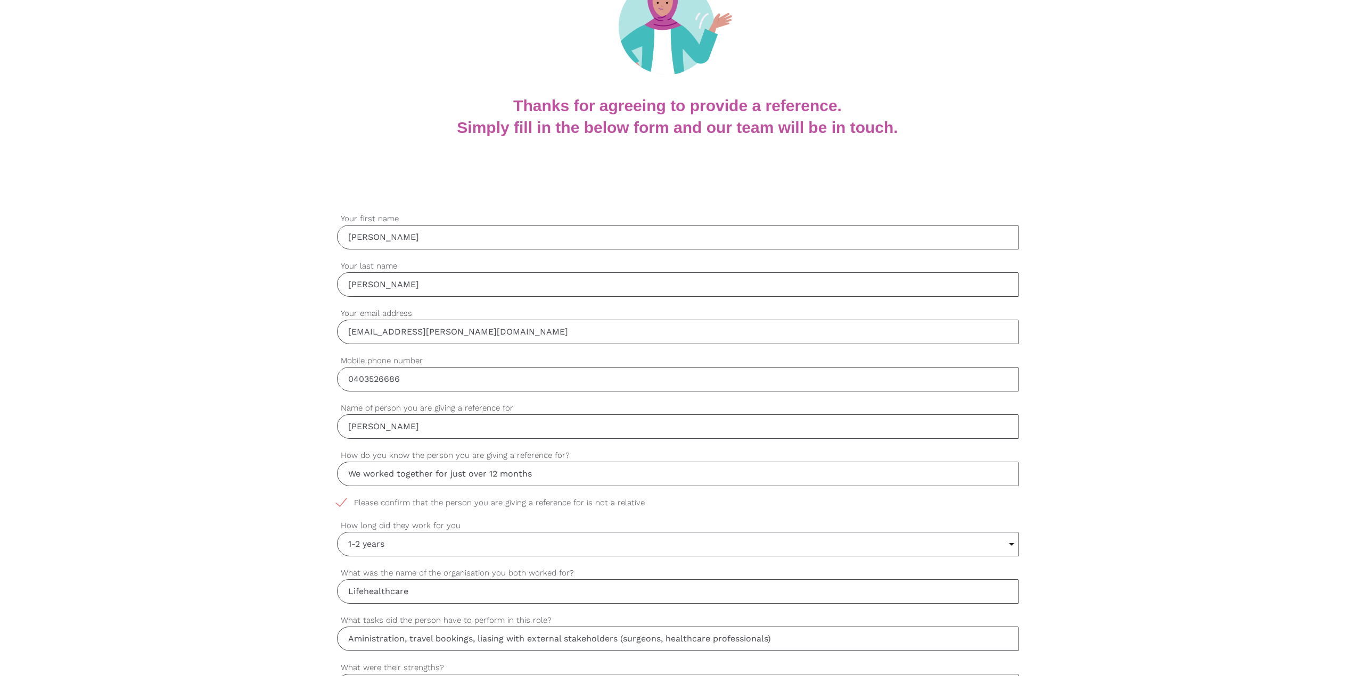
scroll to position [486, 0]
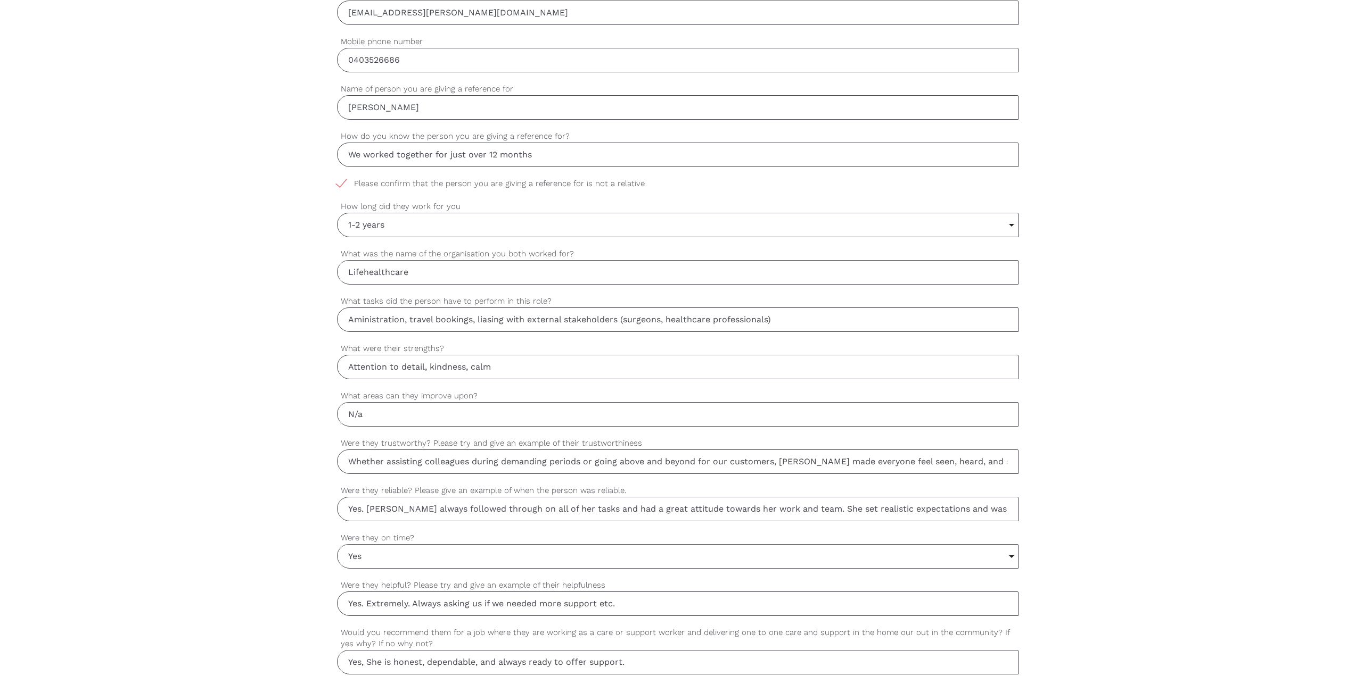
click at [1142, 357] on div "settings Claire Your first name settings Gilchrist Your last name settings clai…" at bounding box center [677, 372] width 1355 height 1000
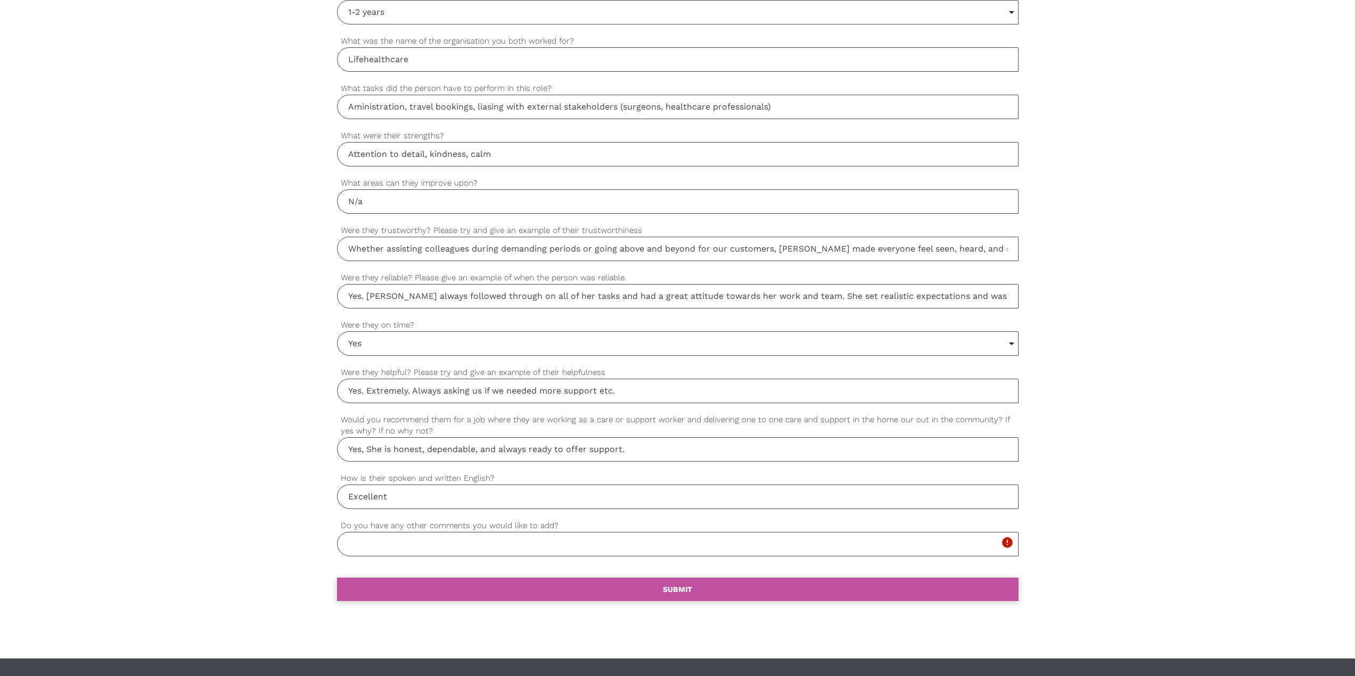
click at [598, 588] on link "settings SUBMIT" at bounding box center [677, 589] width 681 height 23
click at [549, 541] on input "Do you have any other comments you would like to add?" at bounding box center [677, 544] width 681 height 24
click at [598, 544] on input "Do you have any other comments you would like to add?" at bounding box center [677, 544] width 681 height 24
type input "N/A"
click at [650, 582] on link "settings SUBMIT" at bounding box center [677, 589] width 681 height 23
